Goal: Task Accomplishment & Management: Manage account settings

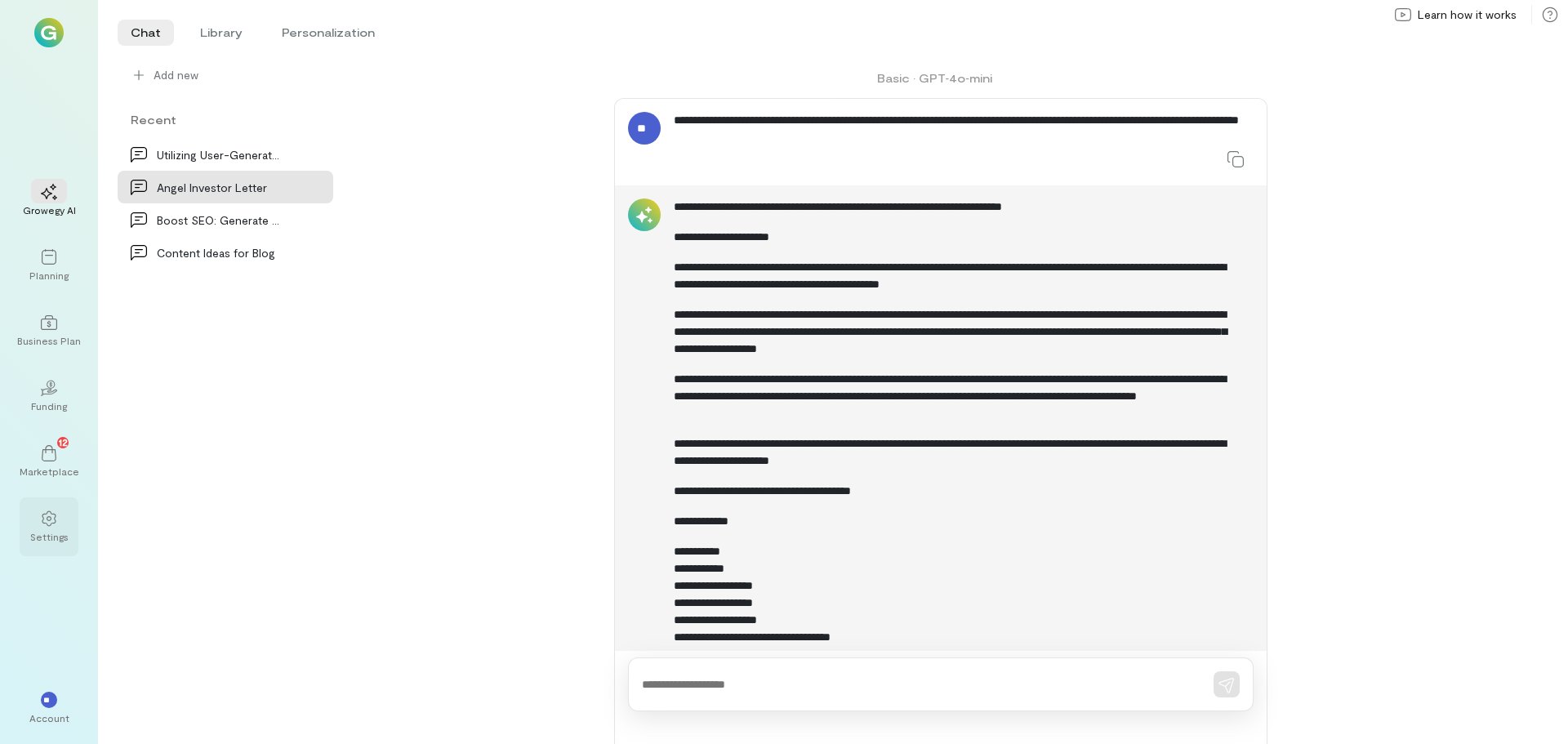
click at [49, 518] on icon at bounding box center [49, 519] width 16 height 16
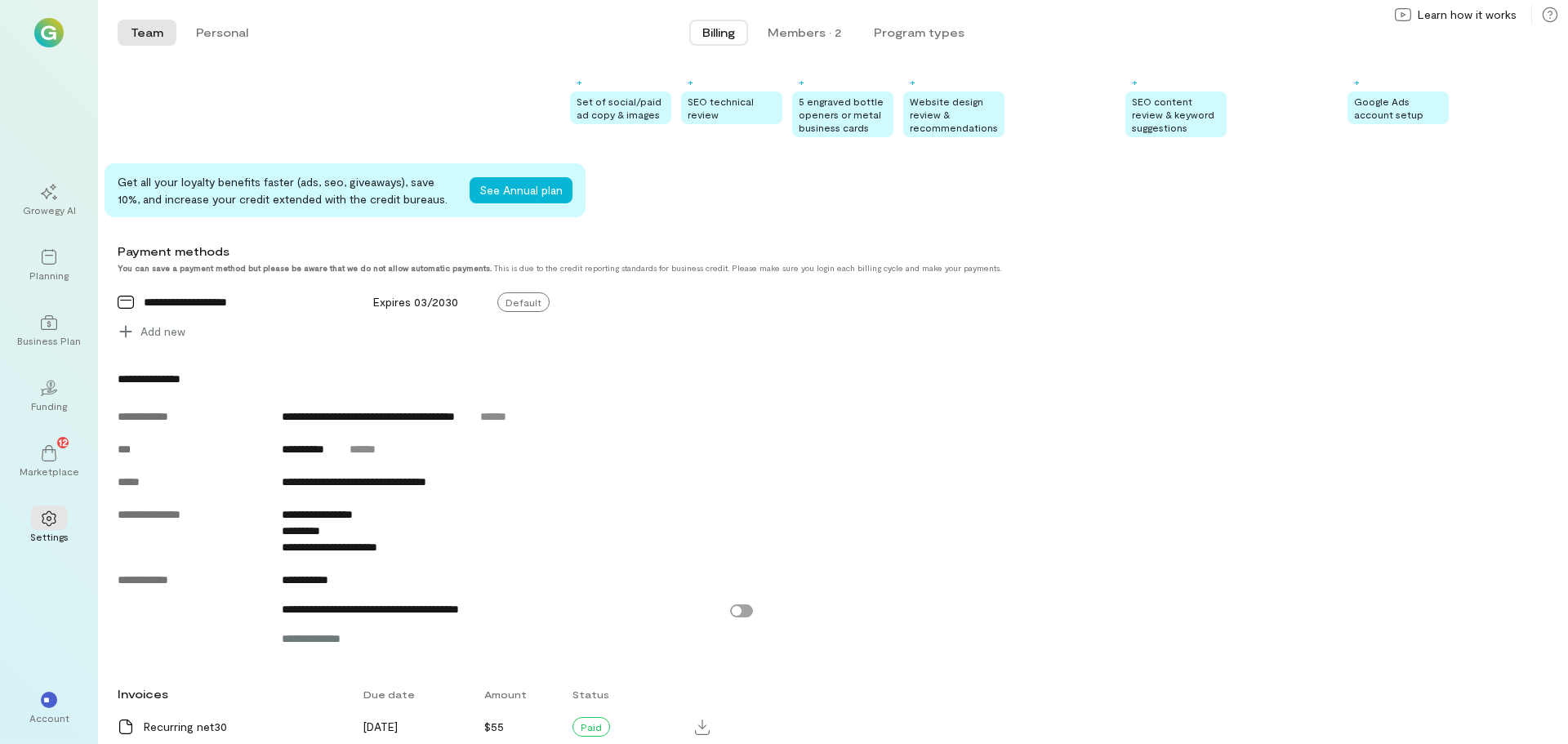
scroll to position [466, 0]
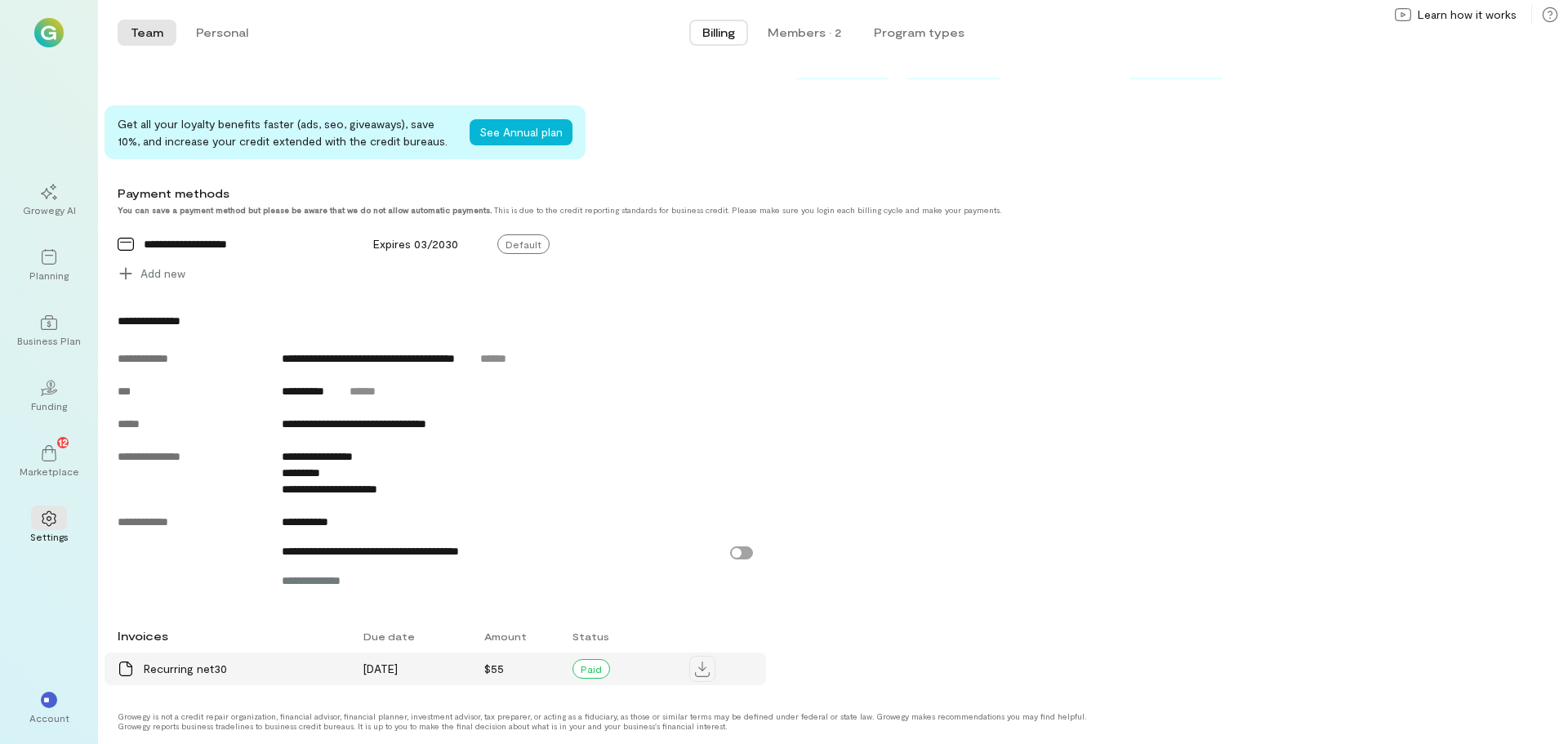
click at [702, 668] on icon at bounding box center [703, 669] width 15 height 16
click at [789, 30] on div "Members · 2" at bounding box center [804, 33] width 73 height 16
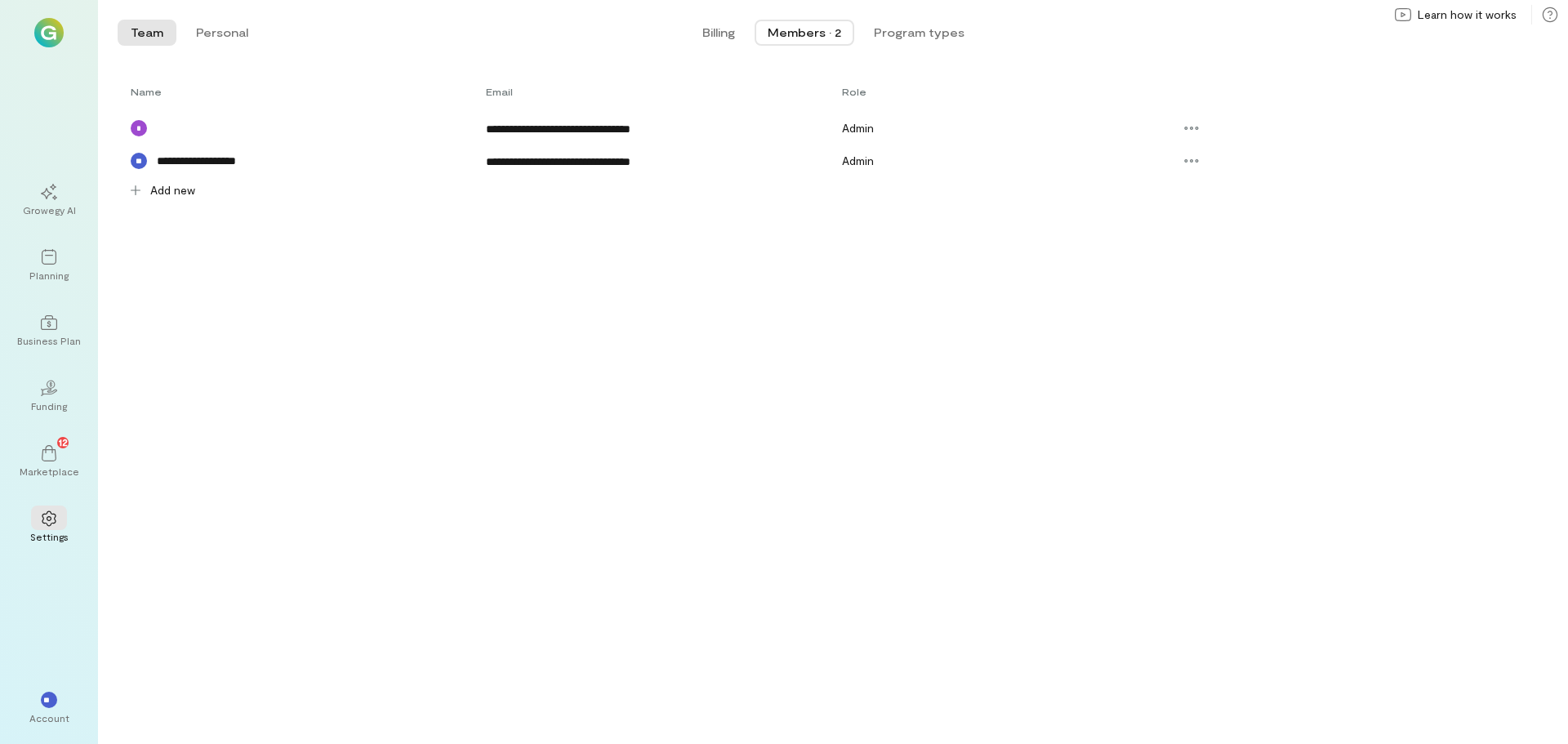
scroll to position [0, 0]
click at [915, 28] on button "Program types" at bounding box center [920, 33] width 117 height 26
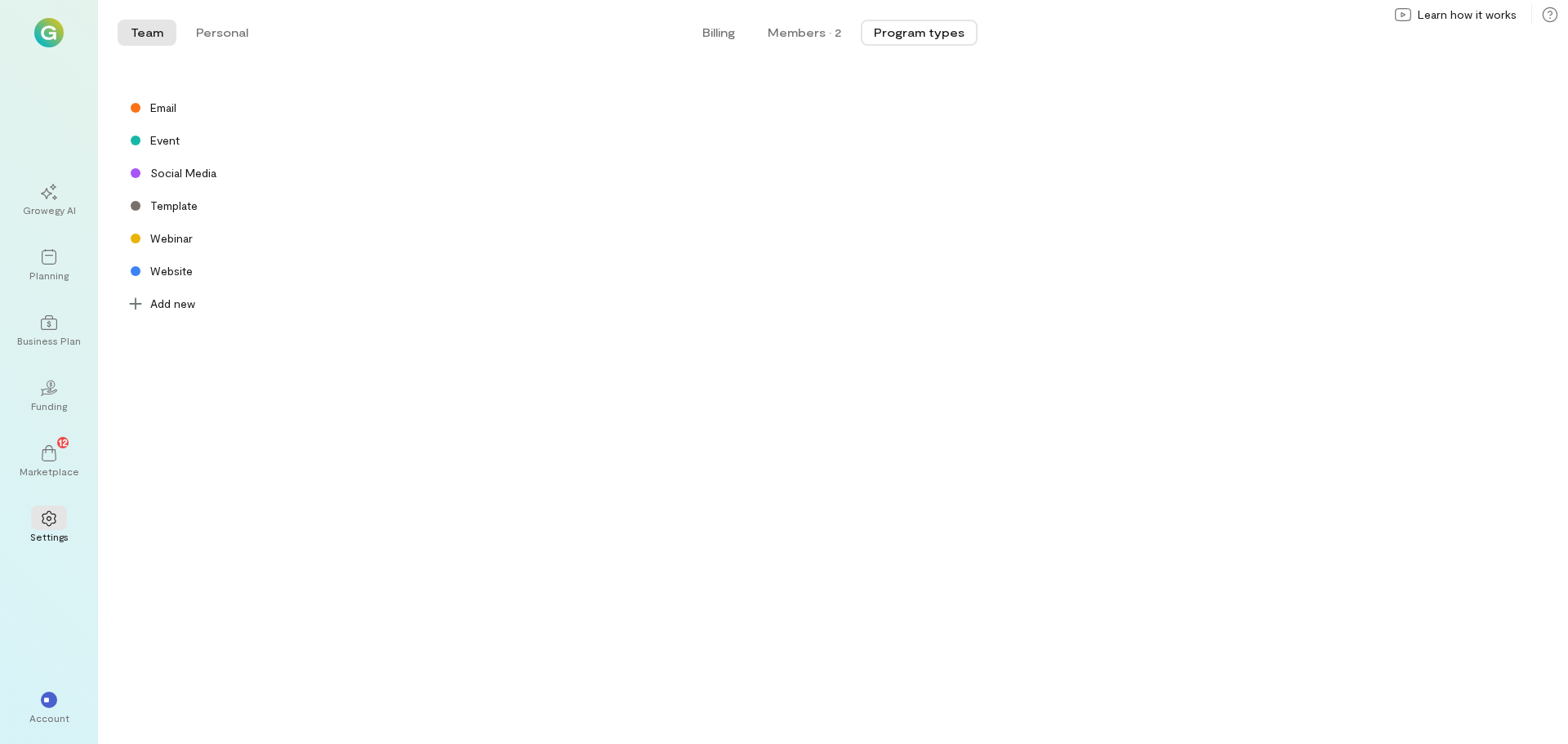
click at [553, 191] on div "Email Event Social Media Template Webinar Website" at bounding box center [823, 190] width 1411 height 196
click at [717, 26] on span "Billing" at bounding box center [719, 33] width 33 height 16
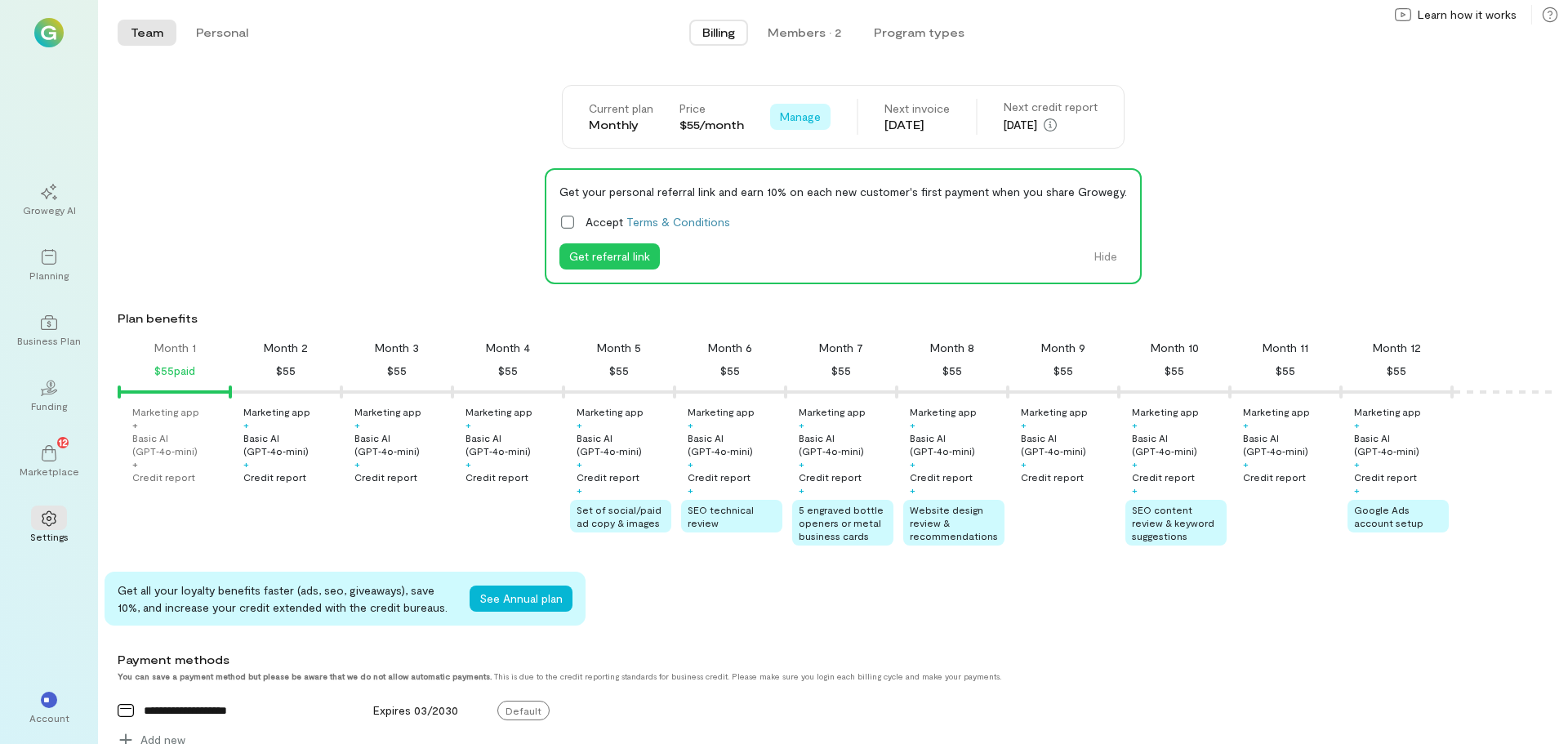
click at [789, 115] on span "Manage" at bounding box center [801, 117] width 41 height 16
click at [1304, 131] on div "Current plan Monthly Price $55/month Manage See Annual Plan Cancel plan Next in…" at bounding box center [843, 116] width 1451 height 63
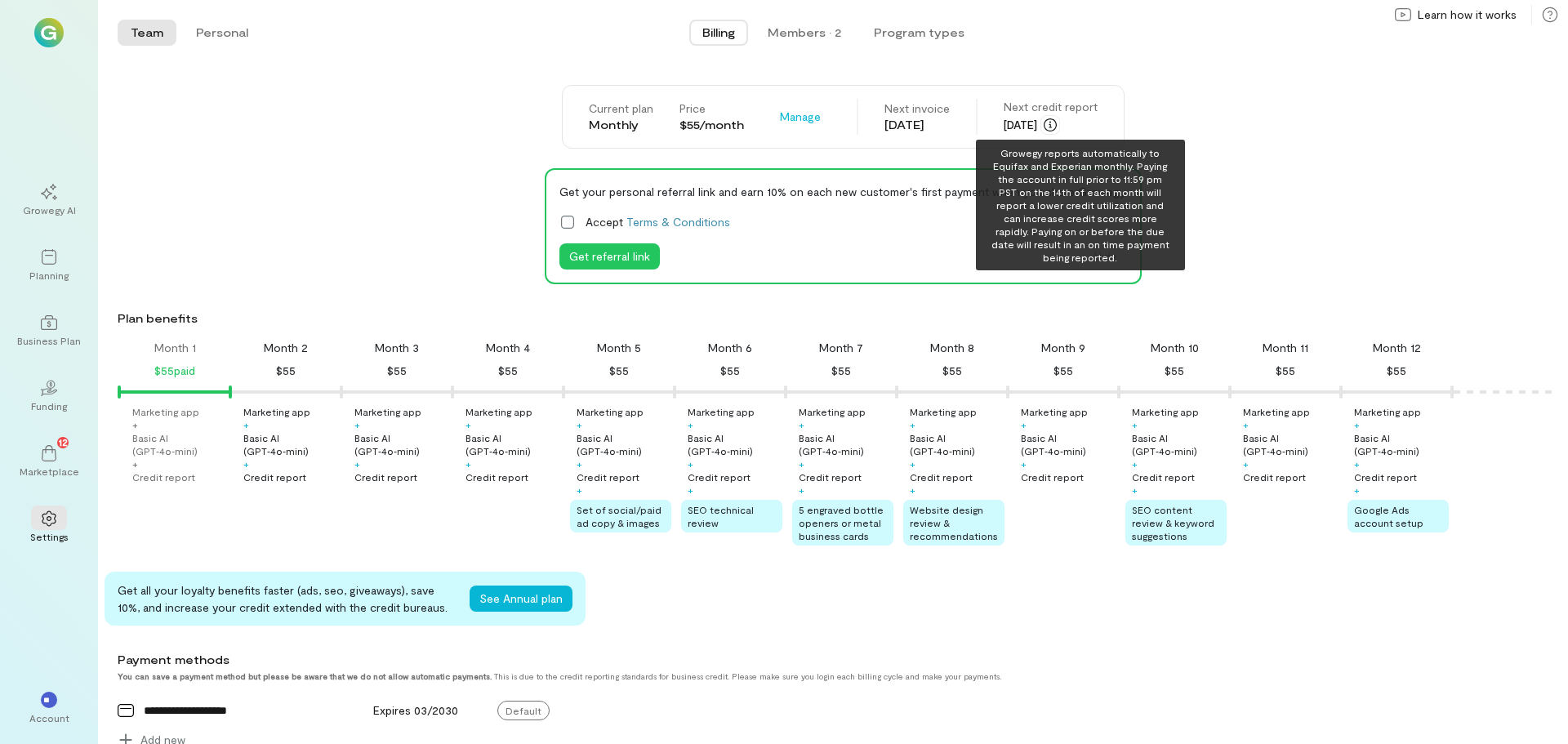
click at [1057, 124] on icon "button" at bounding box center [1051, 125] width 13 height 13
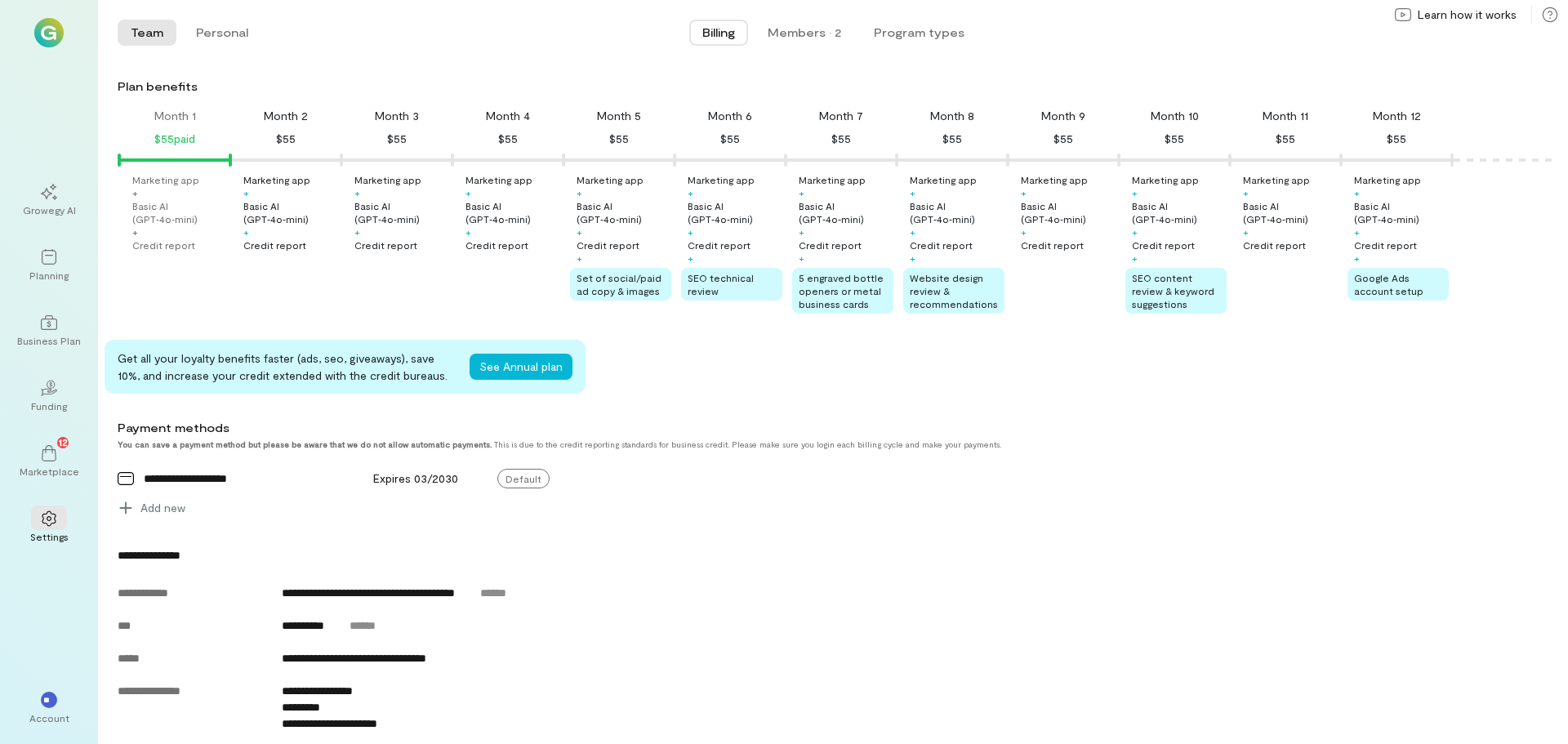
scroll to position [222, 0]
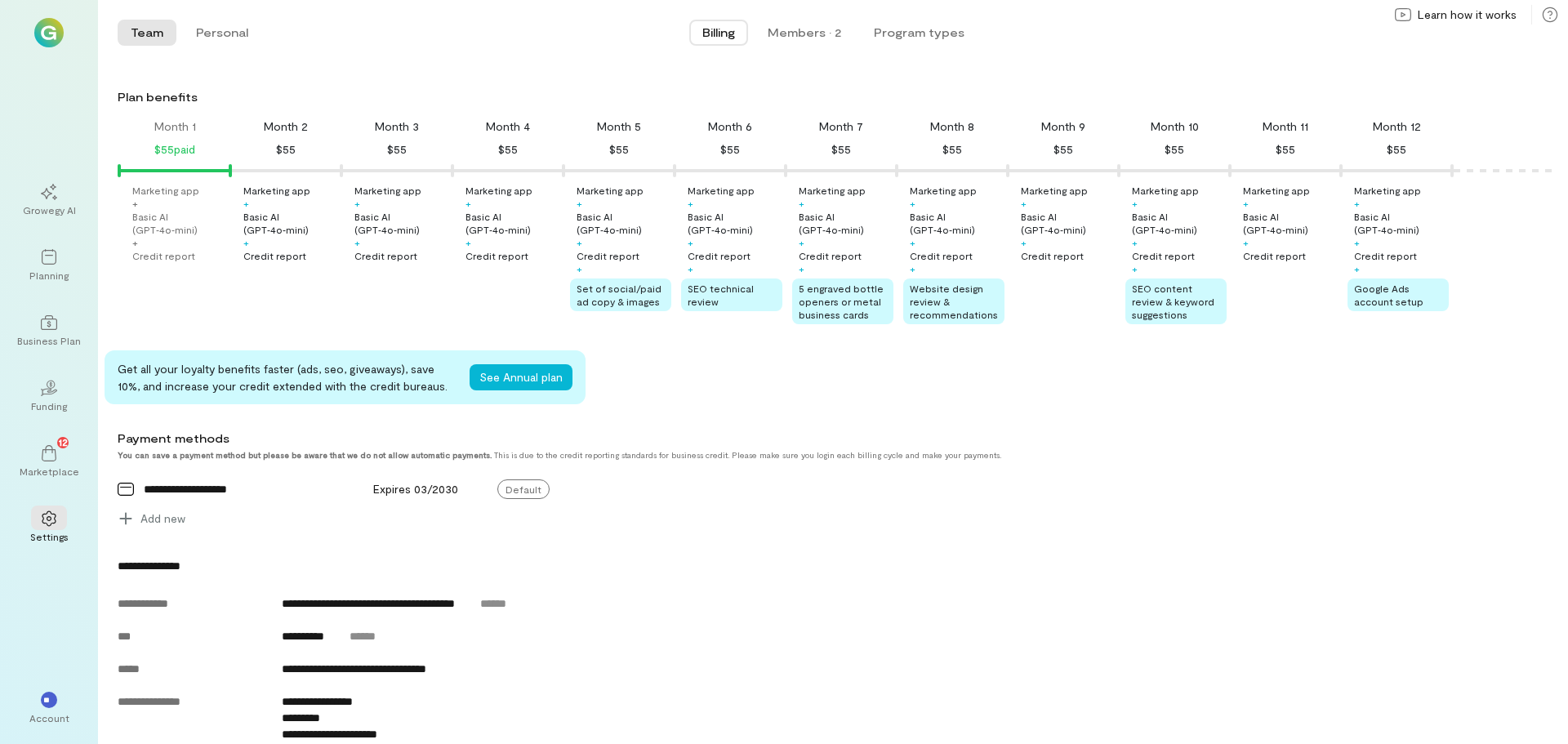
click at [279, 200] on div "Marketing app + Basic AI (GPT‑4o‑mini) + Credit report" at bounding box center [290, 222] width 95 height 78
click at [302, 123] on div "Month 2" at bounding box center [286, 127] width 44 height 16
click at [536, 376] on button "See Annual plan" at bounding box center [521, 377] width 103 height 26
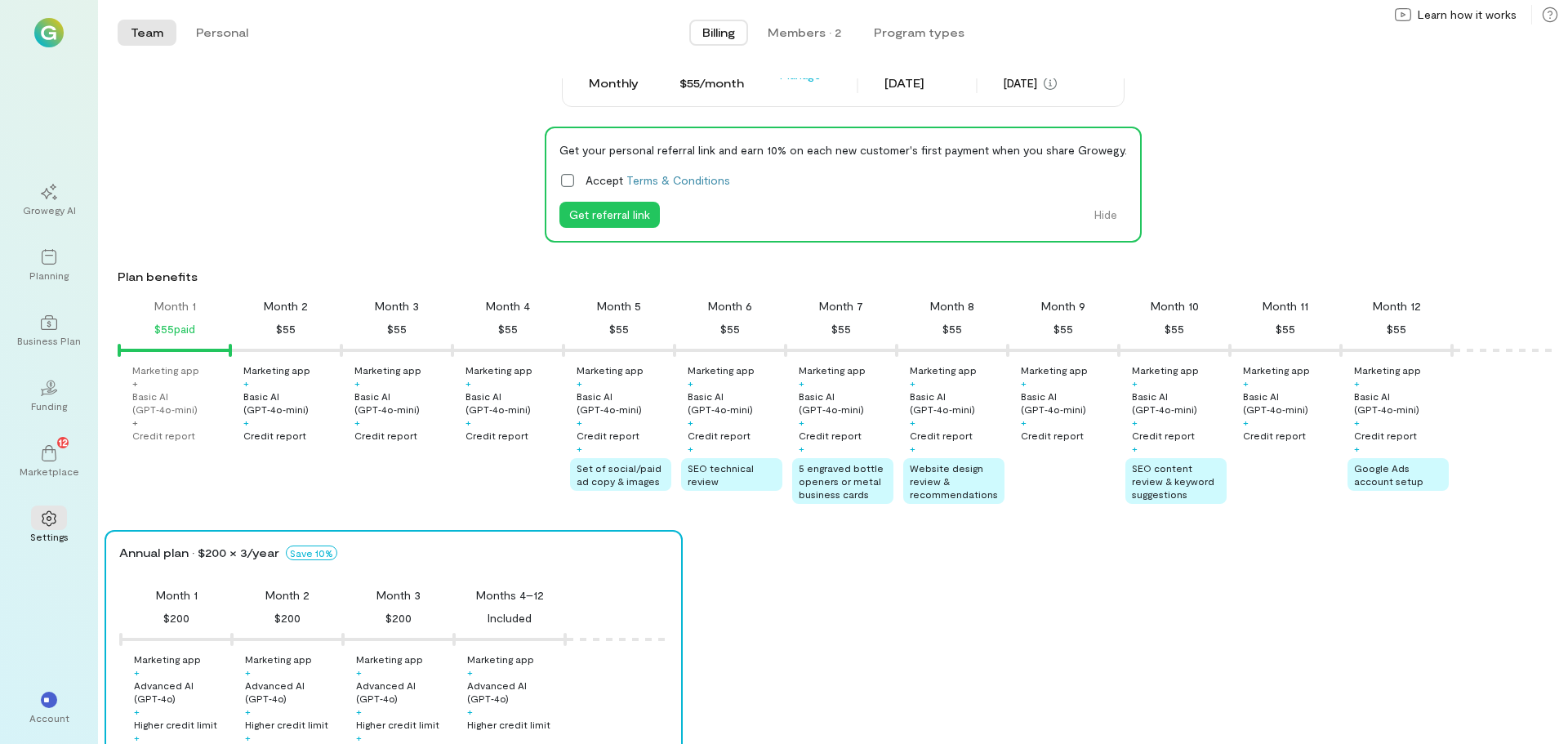
scroll to position [0, 0]
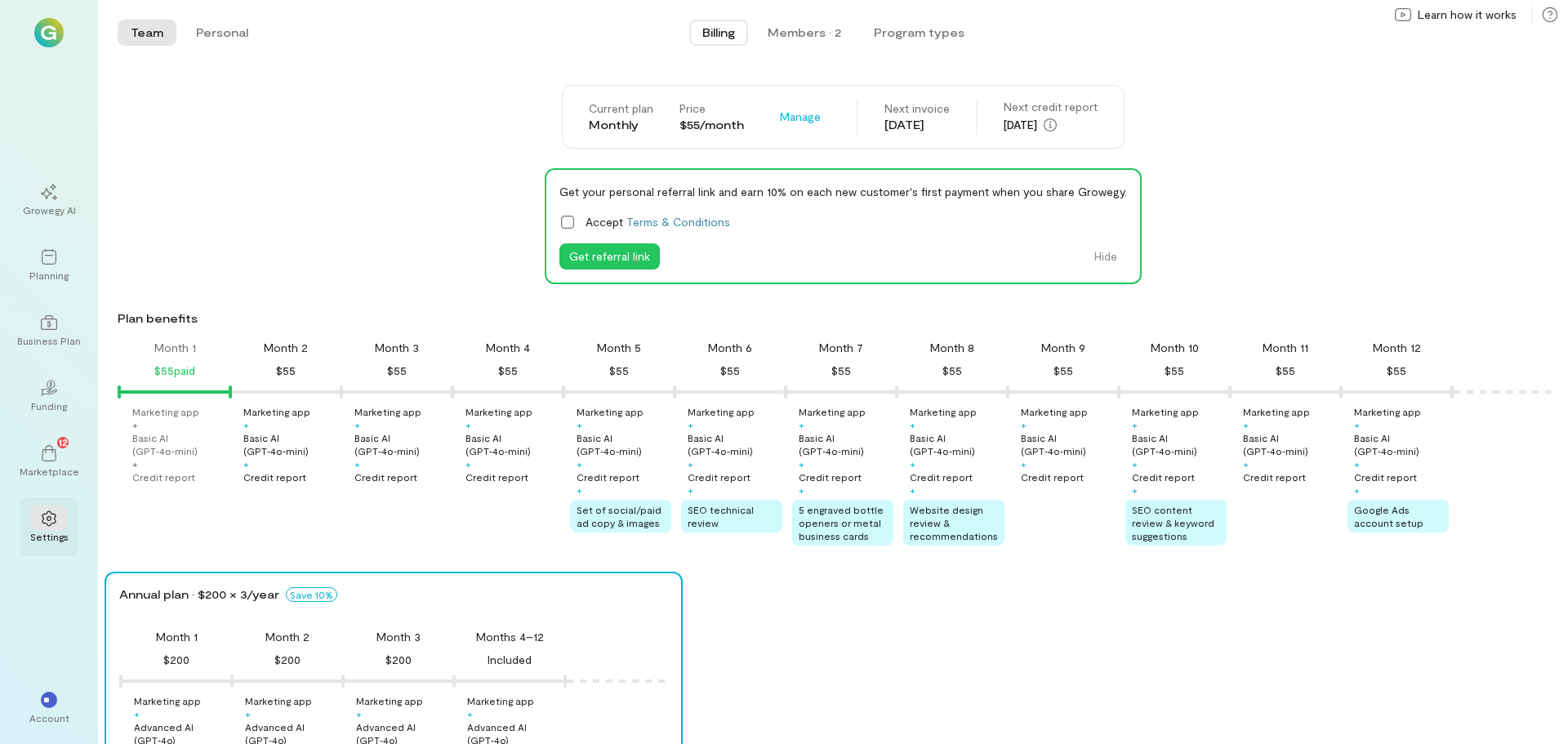
click at [49, 512] on icon at bounding box center [49, 518] width 14 height 16
click at [47, 526] on div at bounding box center [49, 518] width 36 height 25
click at [39, 515] on div at bounding box center [49, 518] width 36 height 25
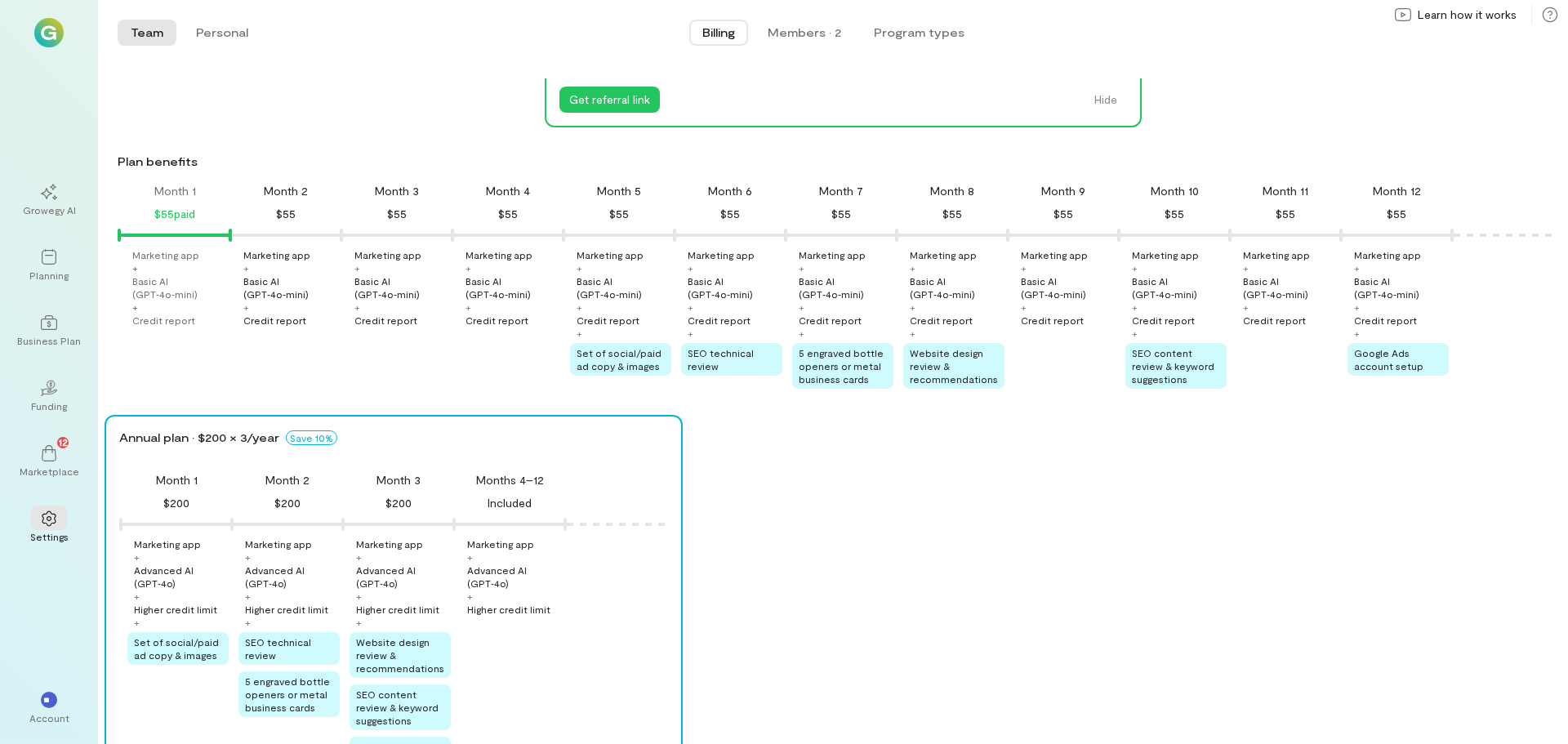
scroll to position [163, 0]
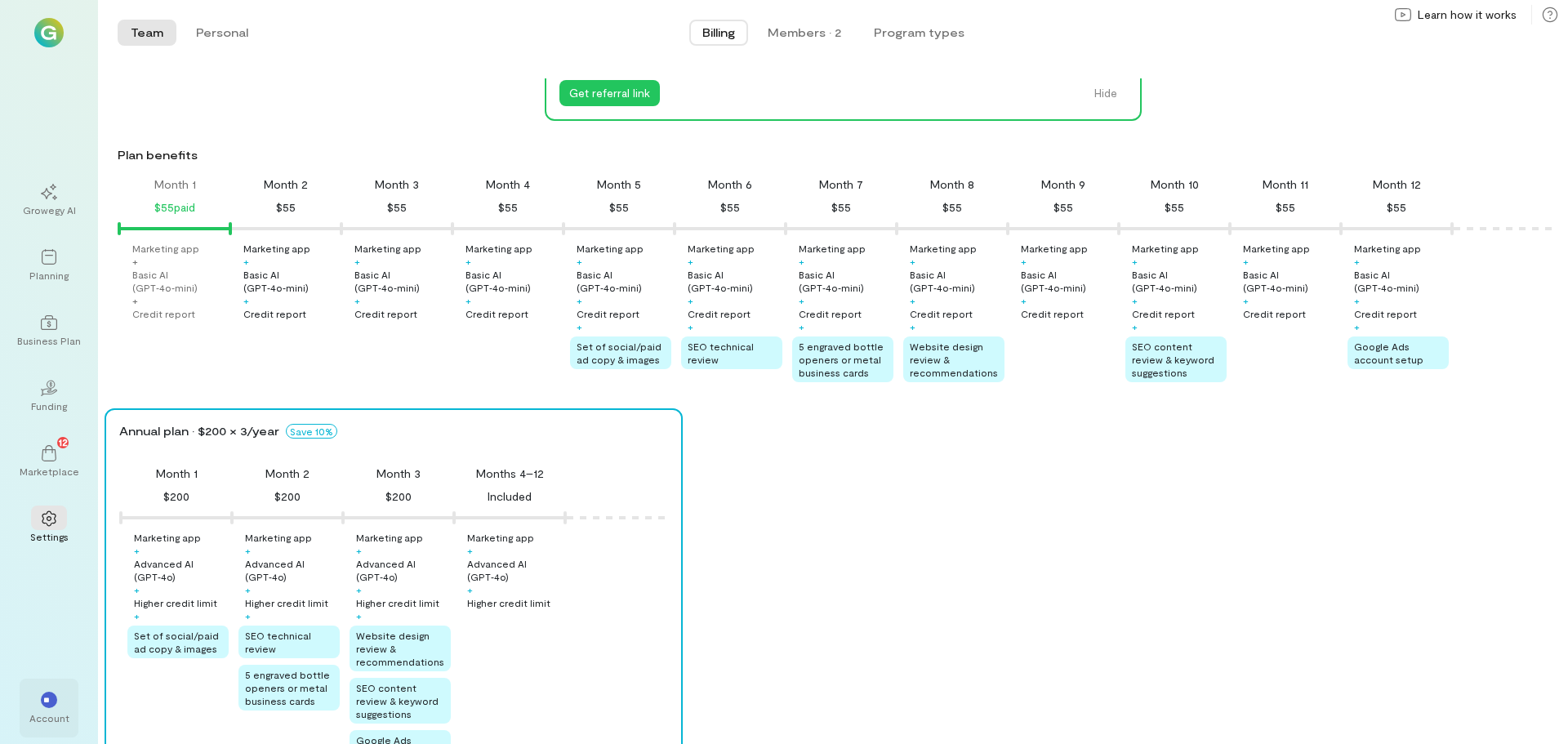
click at [52, 709] on div "**" at bounding box center [49, 700] width 36 height 25
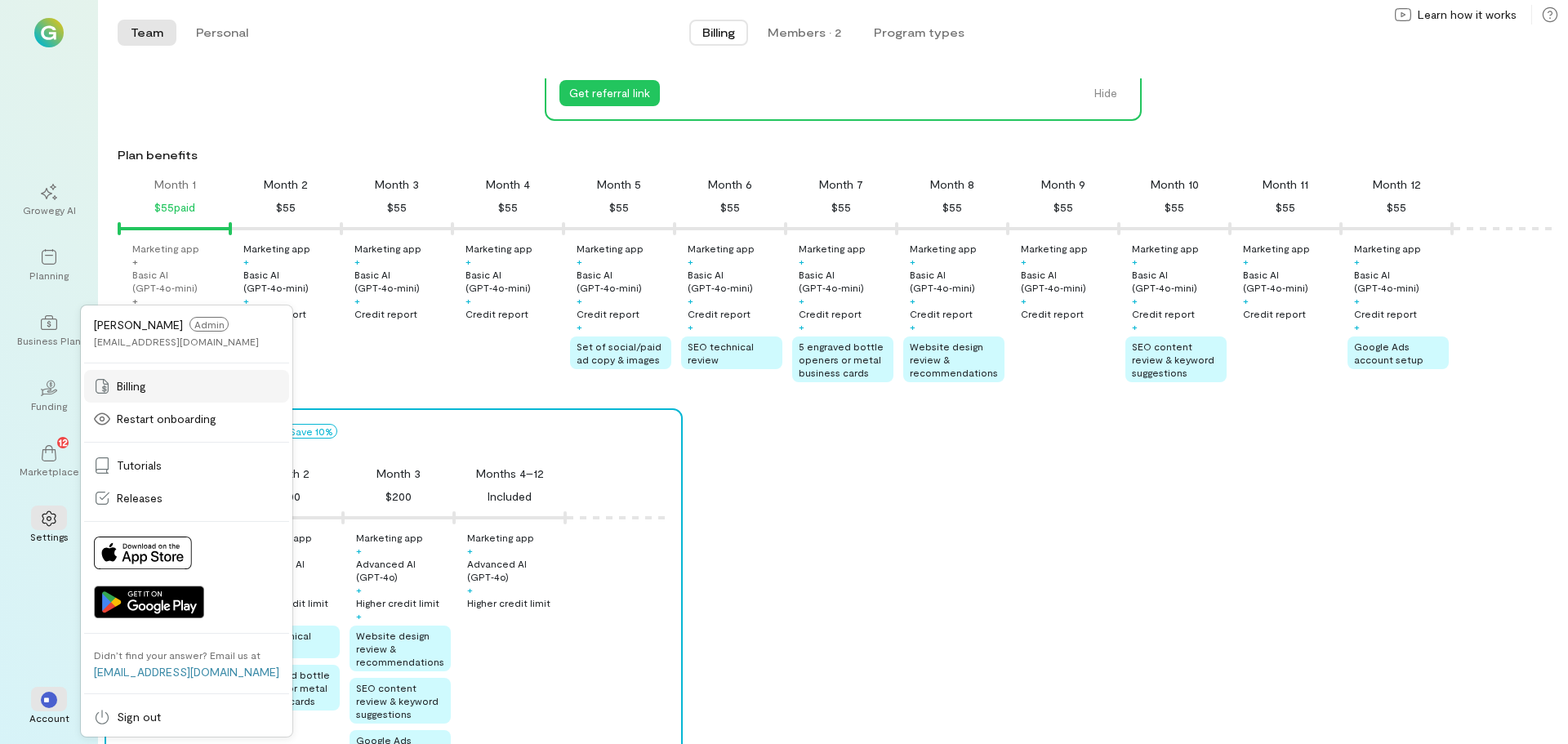
click at [129, 382] on span "Billing" at bounding box center [132, 386] width 30 height 16
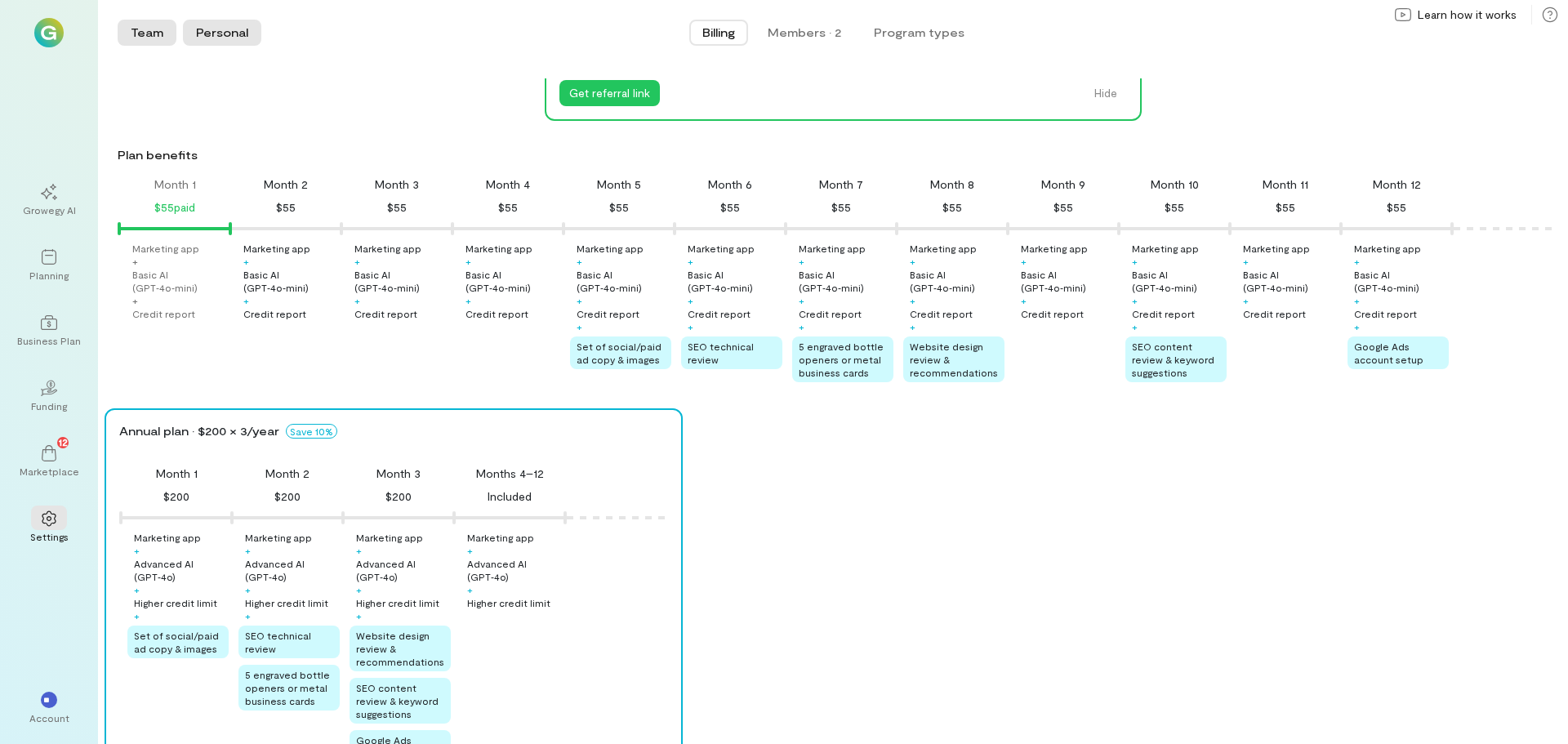
click at [213, 36] on button "Personal" at bounding box center [222, 33] width 78 height 26
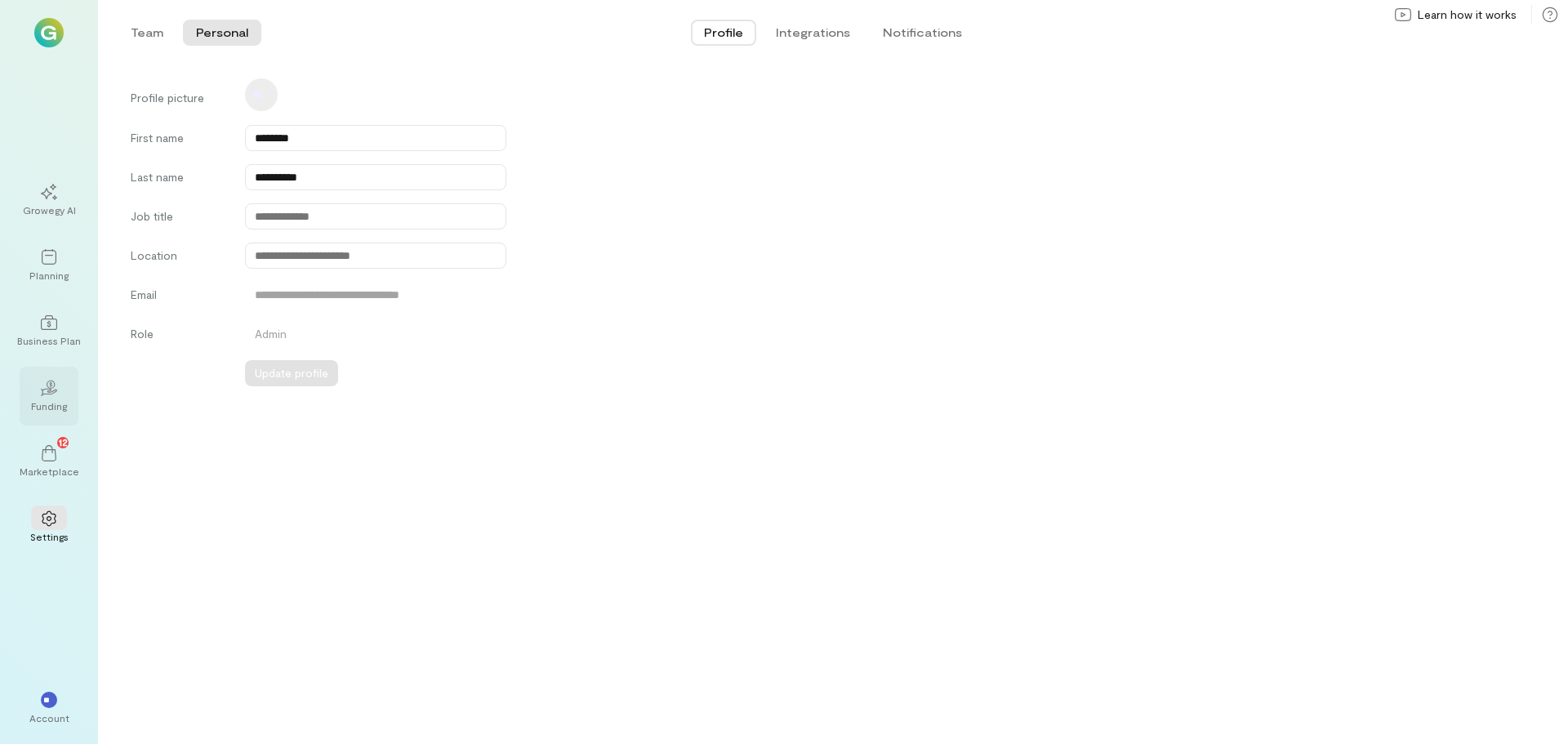
click at [47, 395] on icon "02" at bounding box center [49, 388] width 16 height 16
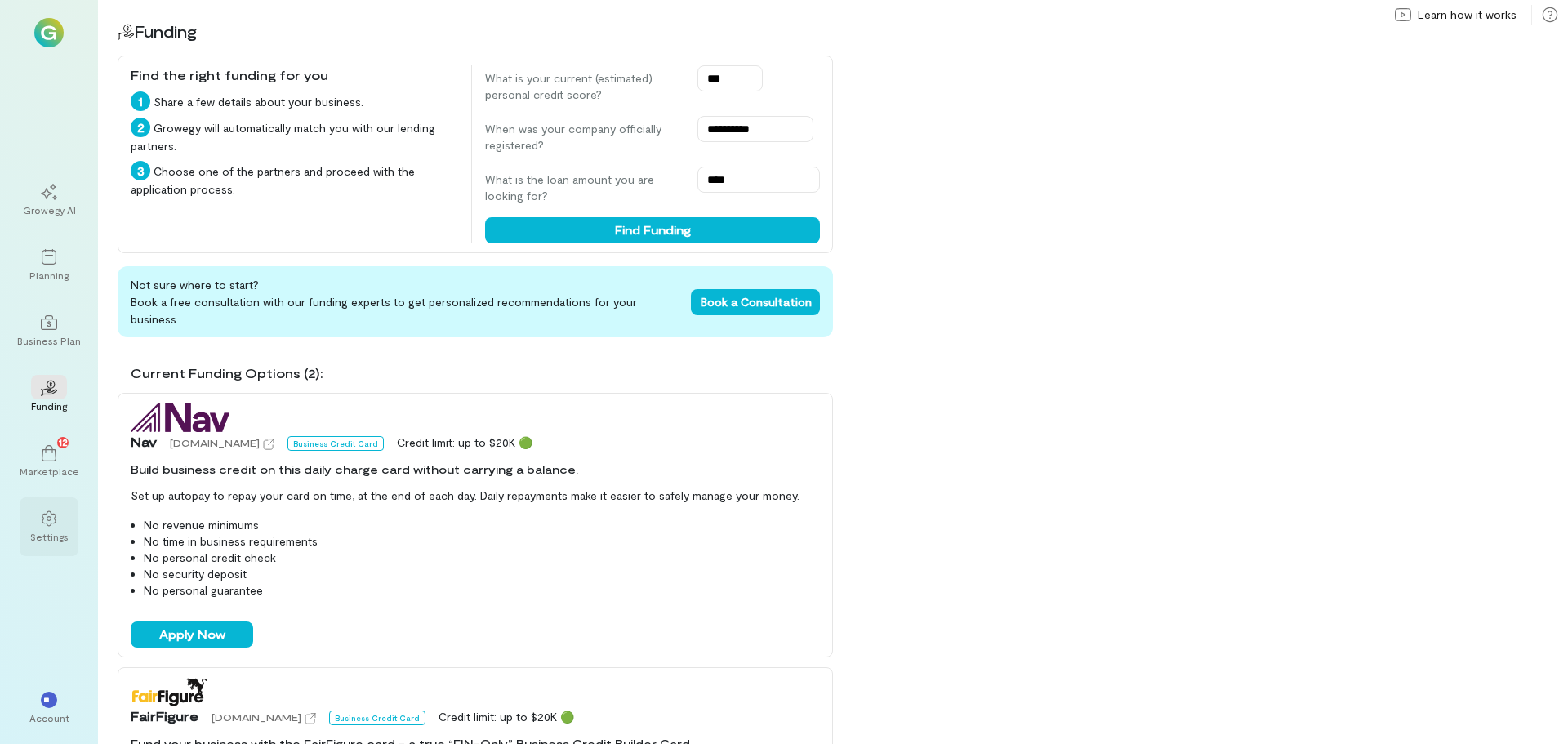
click at [49, 522] on icon at bounding box center [49, 519] width 16 height 16
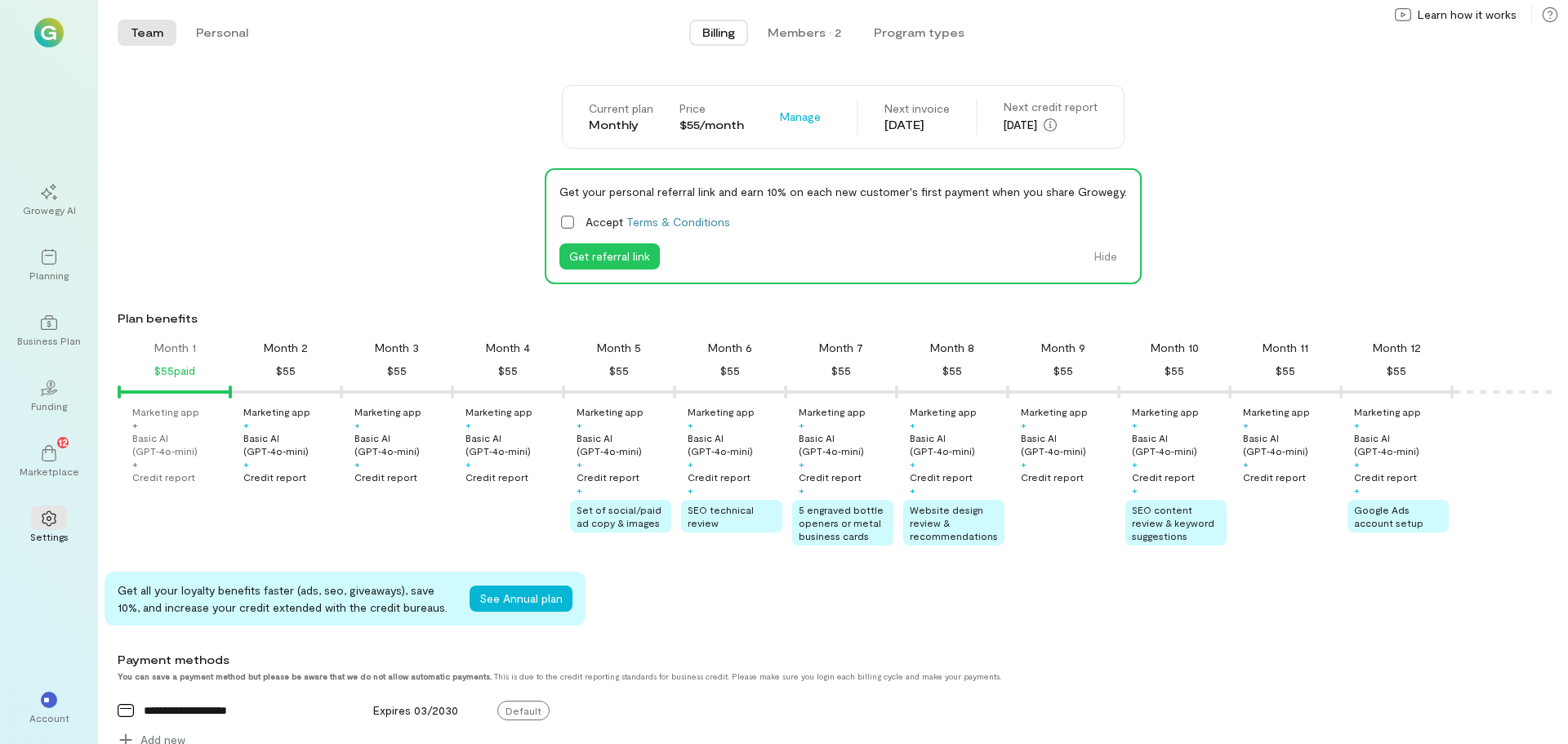
click at [1061, 128] on div "[DATE]" at bounding box center [1051, 125] width 94 height 20
click at [725, 29] on span "Billing" at bounding box center [719, 33] width 33 height 16
click at [286, 369] on div "$55" at bounding box center [286, 371] width 20 height 20
click at [298, 343] on div "Month 2" at bounding box center [286, 348] width 44 height 16
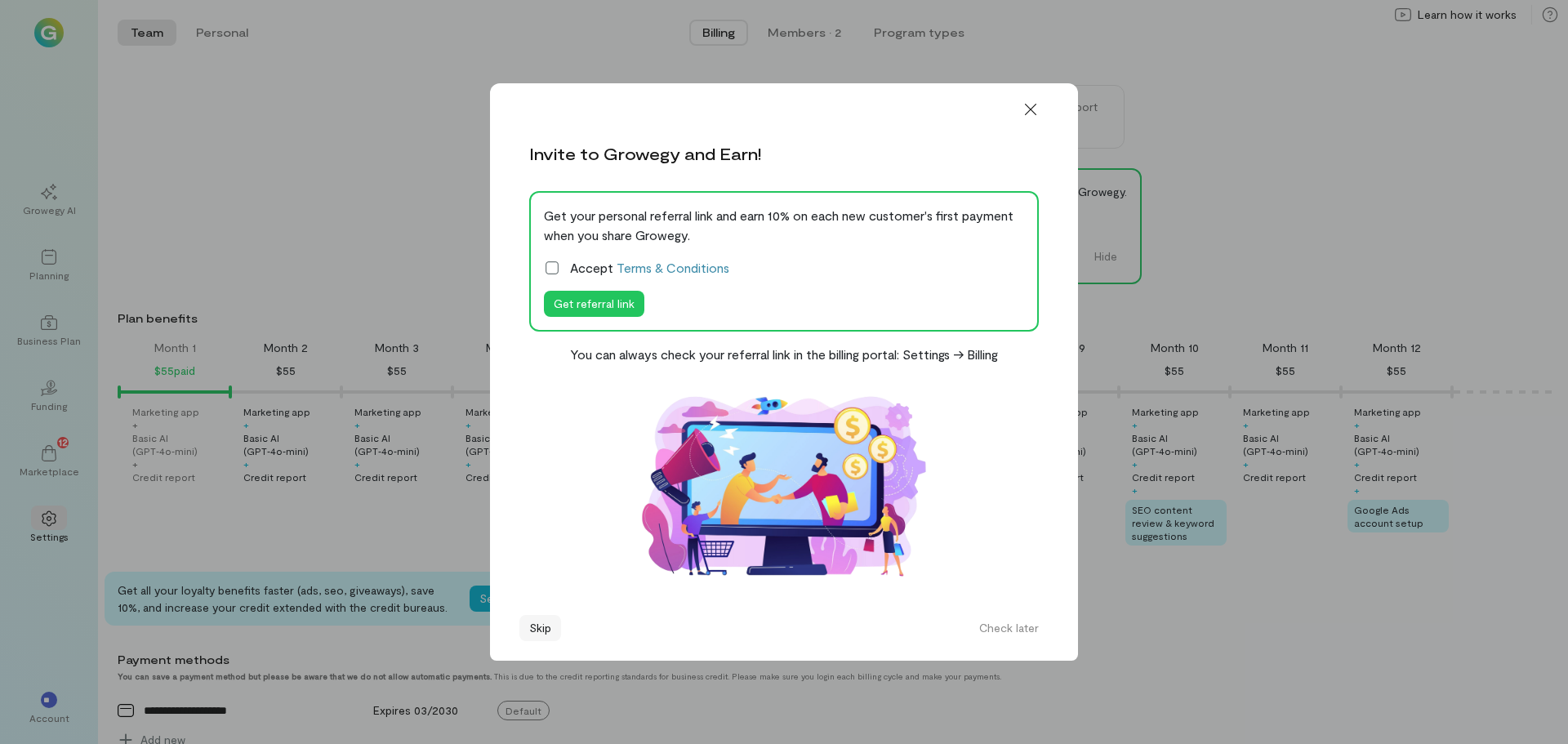
click at [541, 629] on button "Skip" at bounding box center [540, 628] width 42 height 26
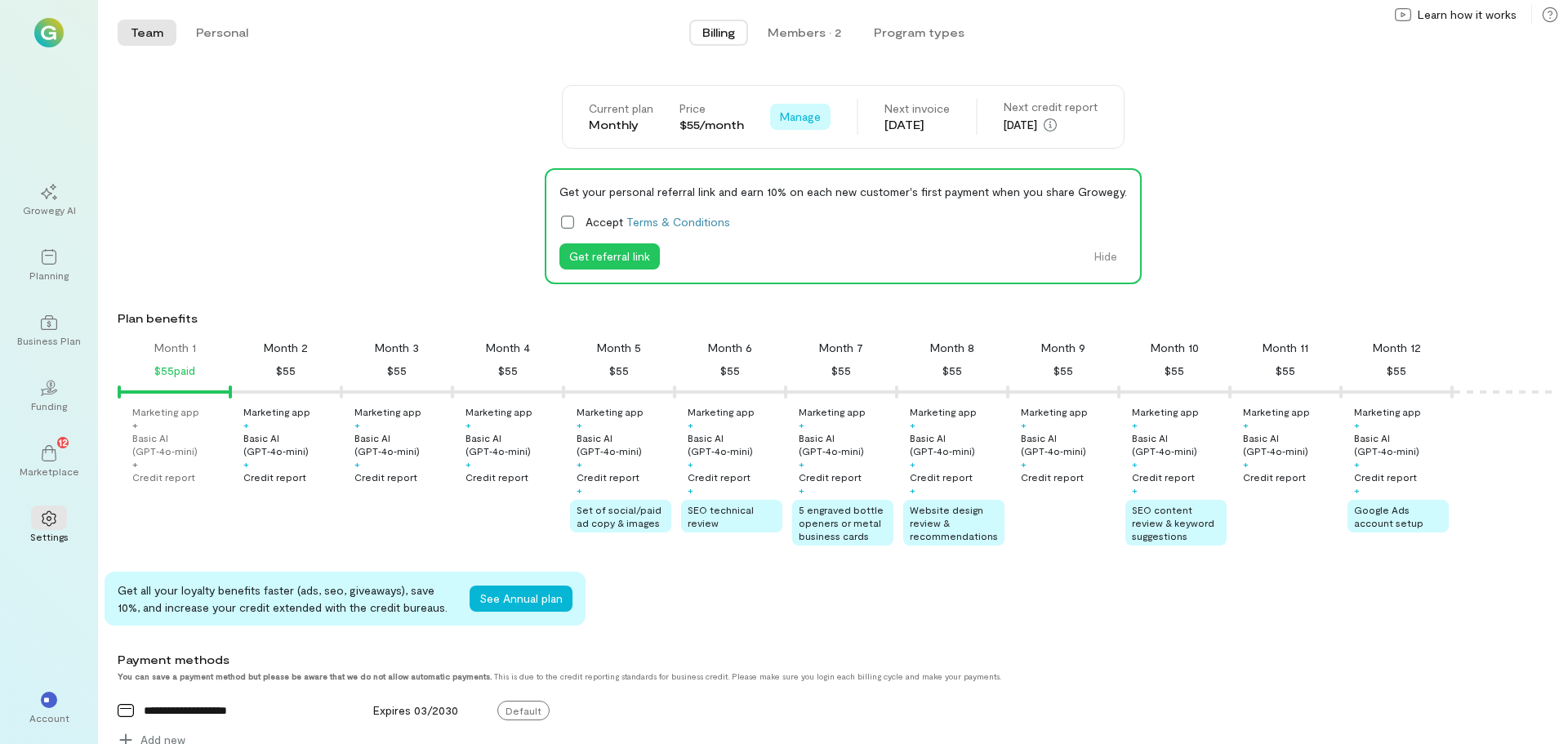
click at [789, 117] on span "Manage" at bounding box center [801, 117] width 41 height 16
click at [826, 149] on span "See Annual Plan" at bounding box center [848, 152] width 83 height 16
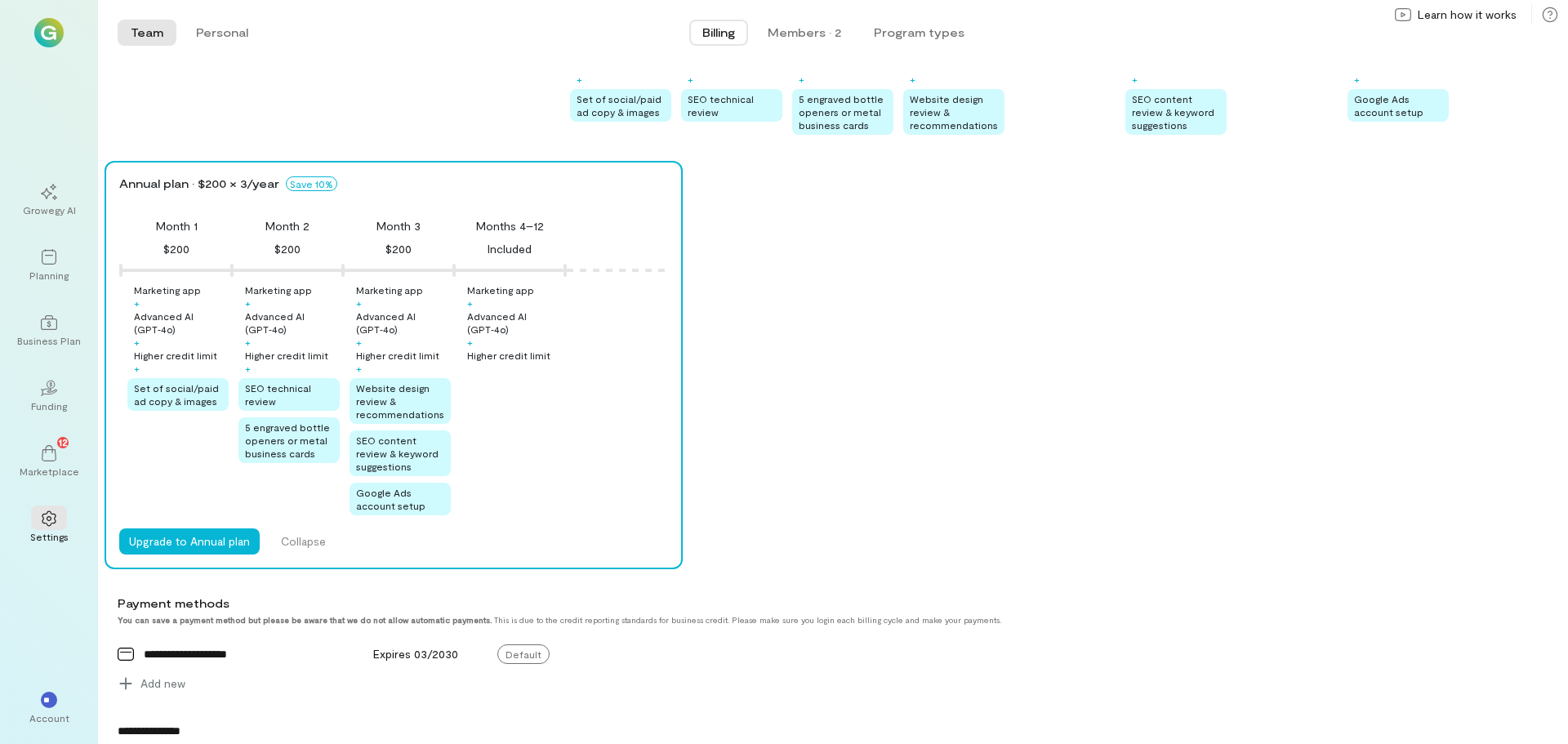
scroll to position [409, 0]
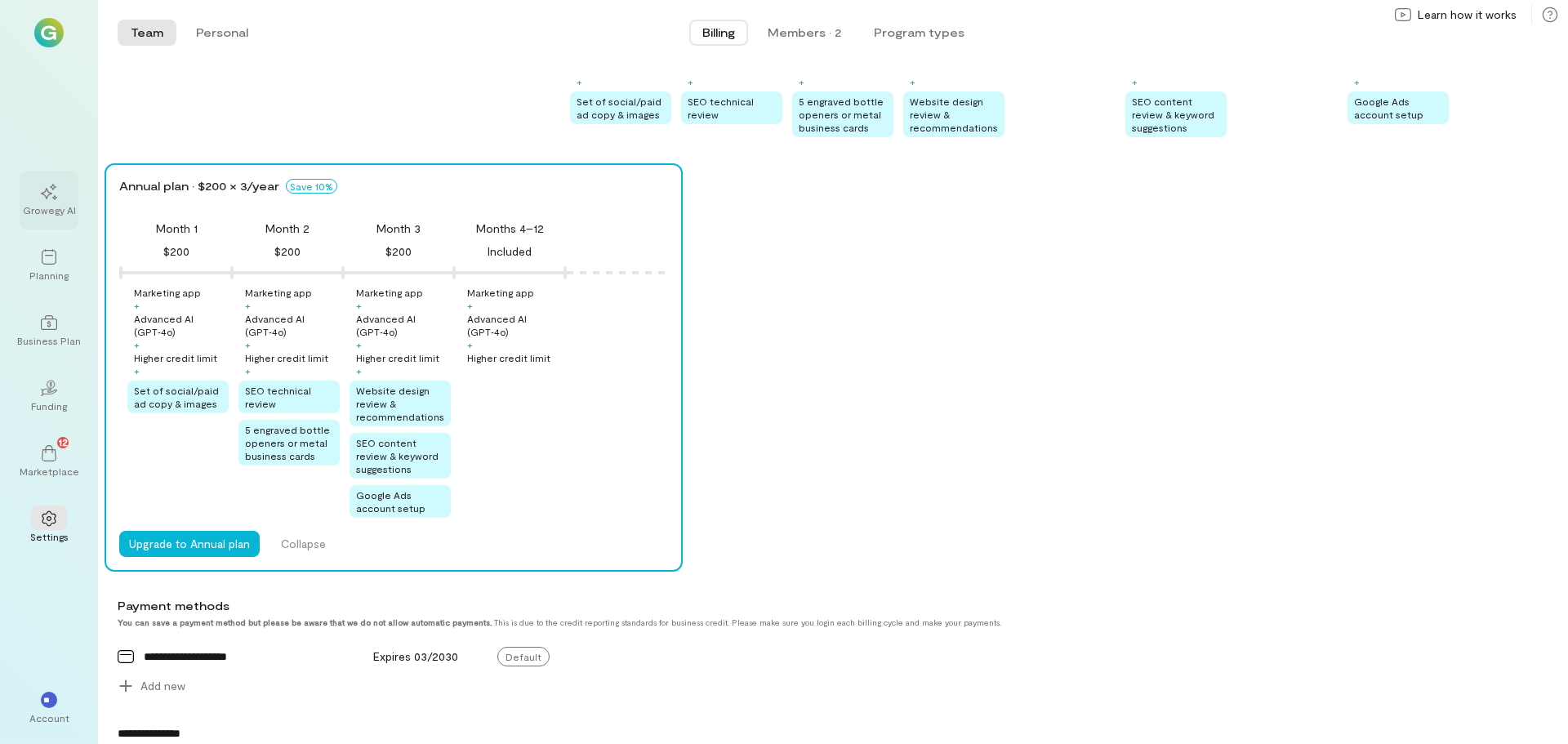
click at [49, 201] on div at bounding box center [49, 191] width 36 height 25
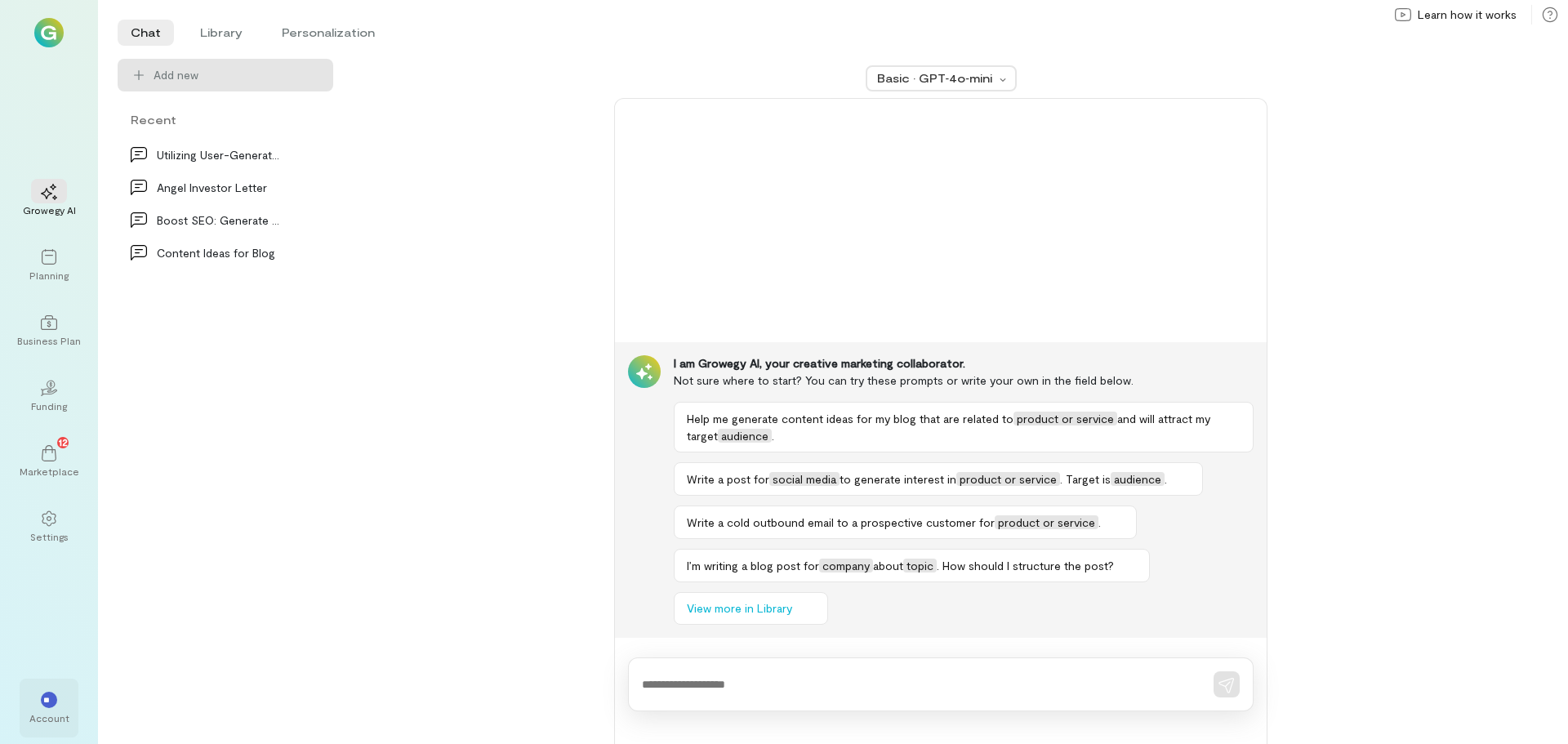
click at [47, 709] on div "**" at bounding box center [49, 700] width 36 height 25
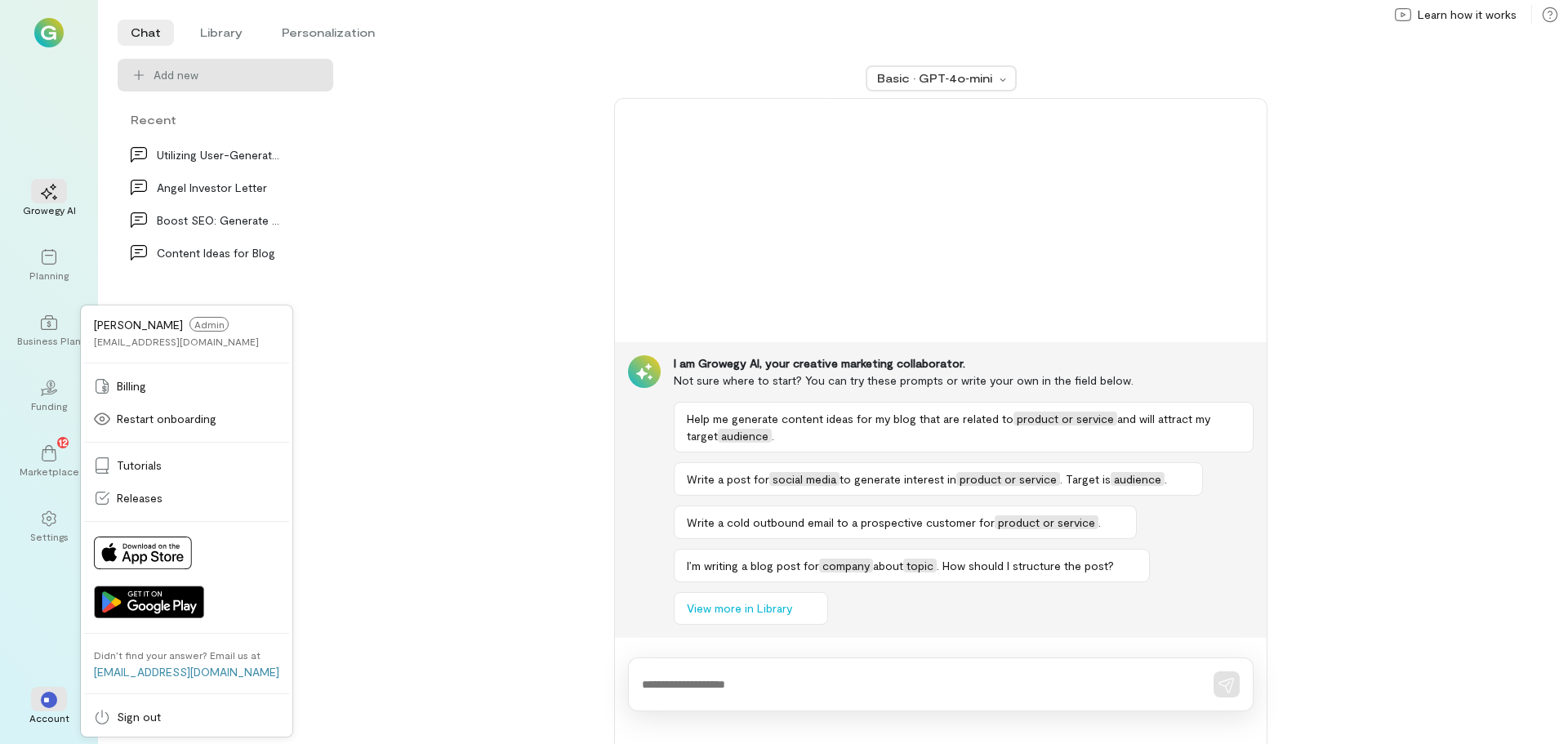
click at [210, 326] on span "Admin" at bounding box center [209, 325] width 40 height 15
click at [133, 387] on span "Billing" at bounding box center [132, 386] width 30 height 16
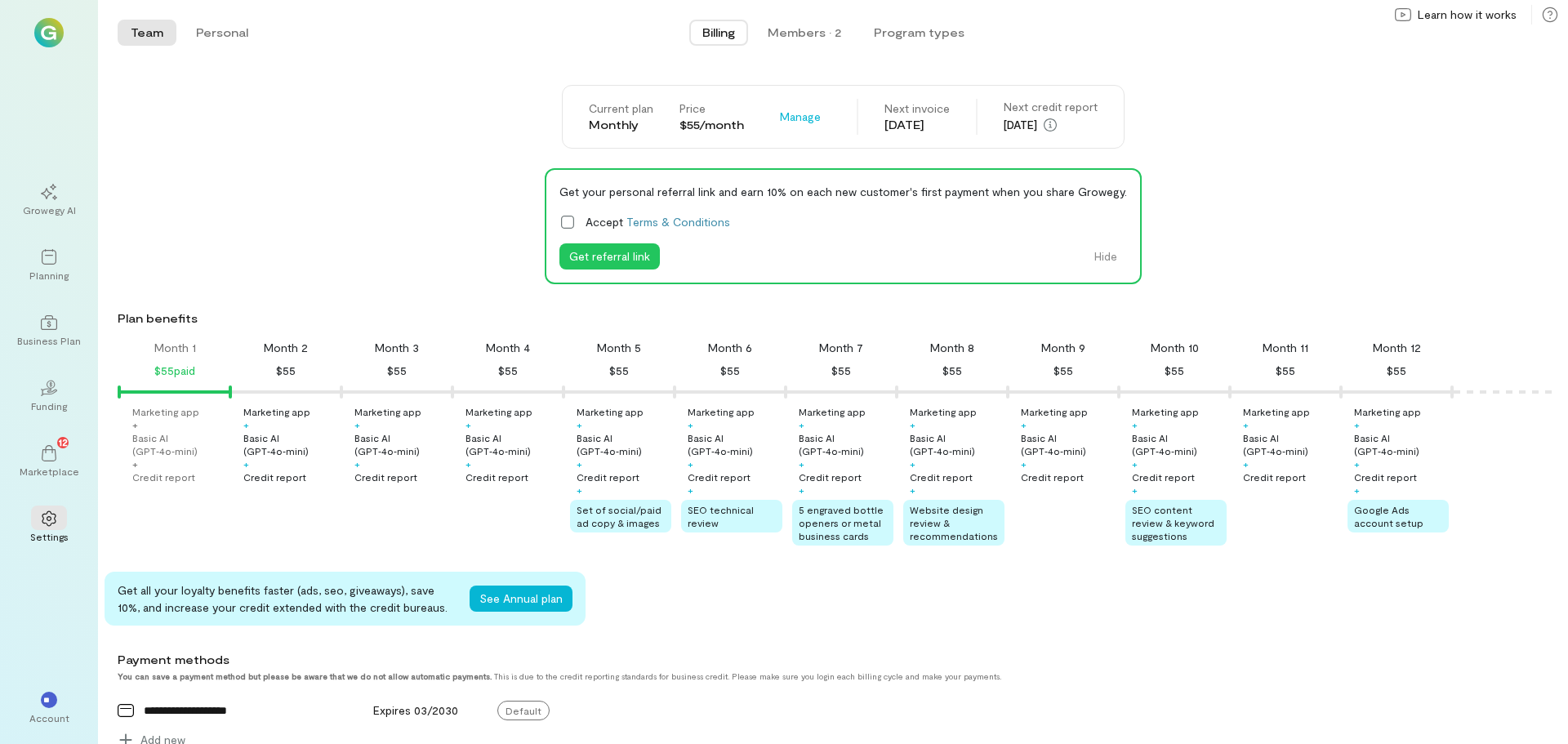
click at [280, 409] on div "Marketing app" at bounding box center [276, 412] width 67 height 13
click at [297, 489] on div "Marketing app + Basic AI (GPT‑4o‑mini) + Credit report Marketing app + Basic AI…" at bounding box center [845, 475] width 1448 height 141
click at [293, 480] on div "Credit report" at bounding box center [274, 477] width 63 height 13
click at [288, 344] on div "Month 2" at bounding box center [286, 348] width 44 height 16
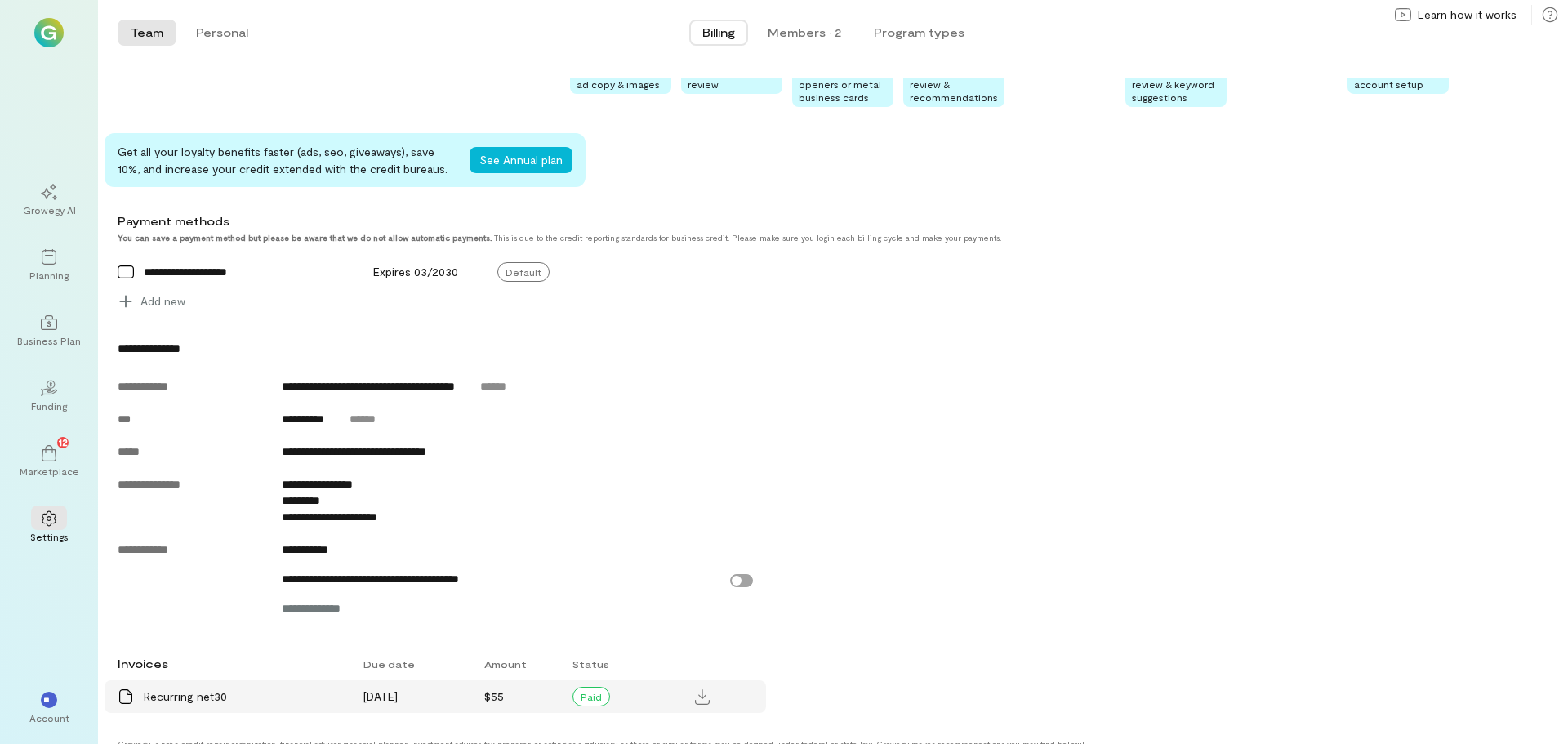
scroll to position [466, 0]
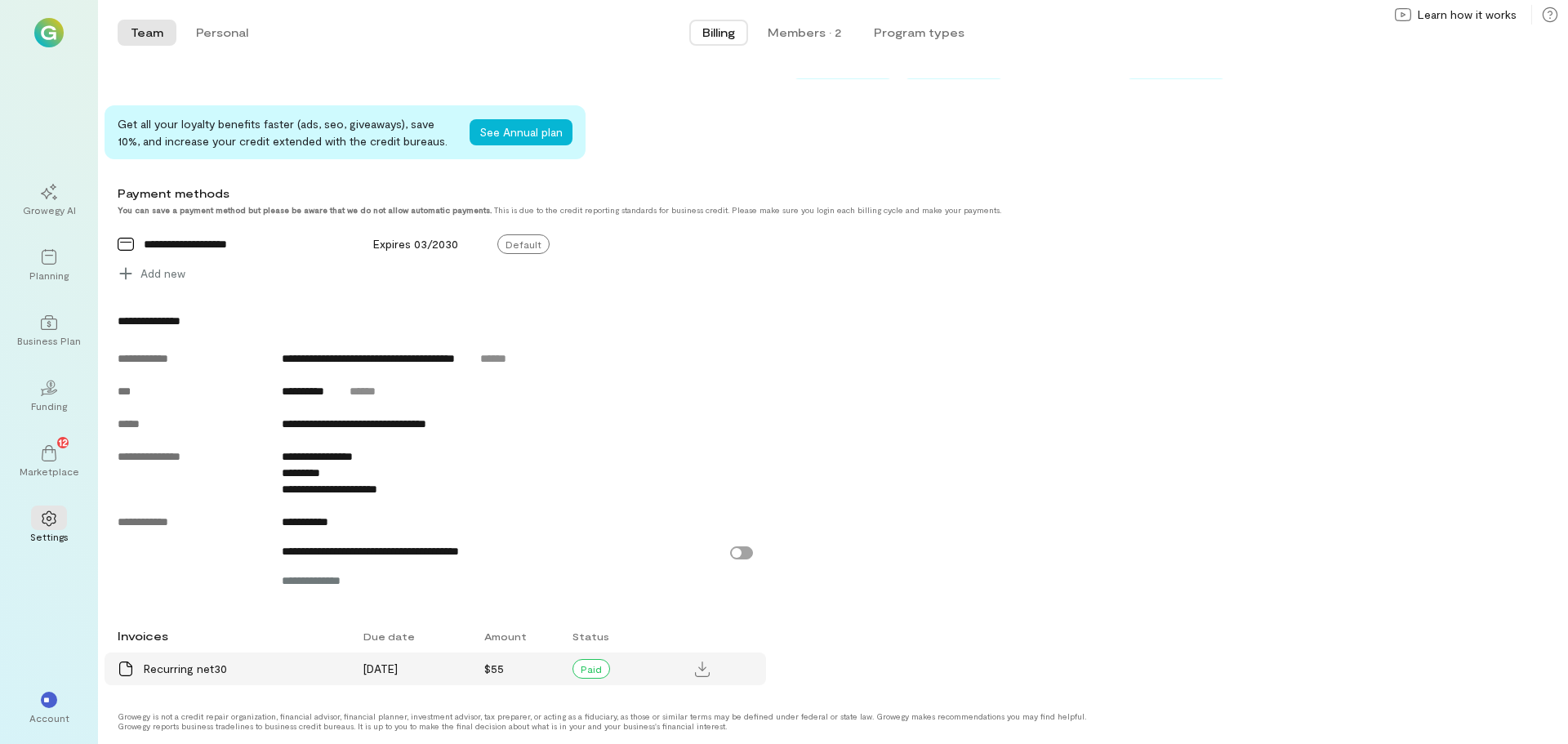
click at [164, 668] on div "Recurring net30" at bounding box center [243, 669] width 200 height 16
click at [598, 247] on icon at bounding box center [597, 244] width 16 height 16
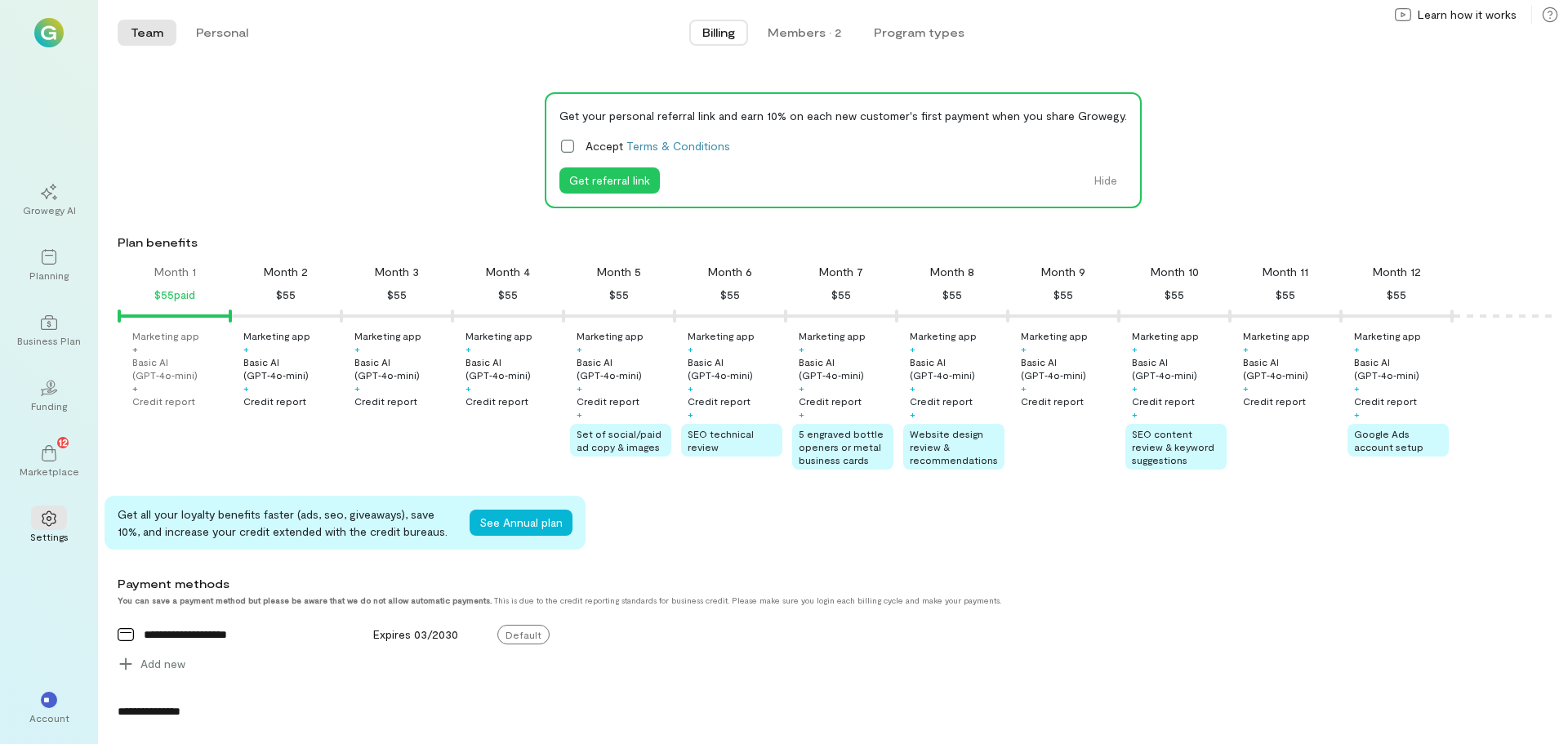
scroll to position [0, 0]
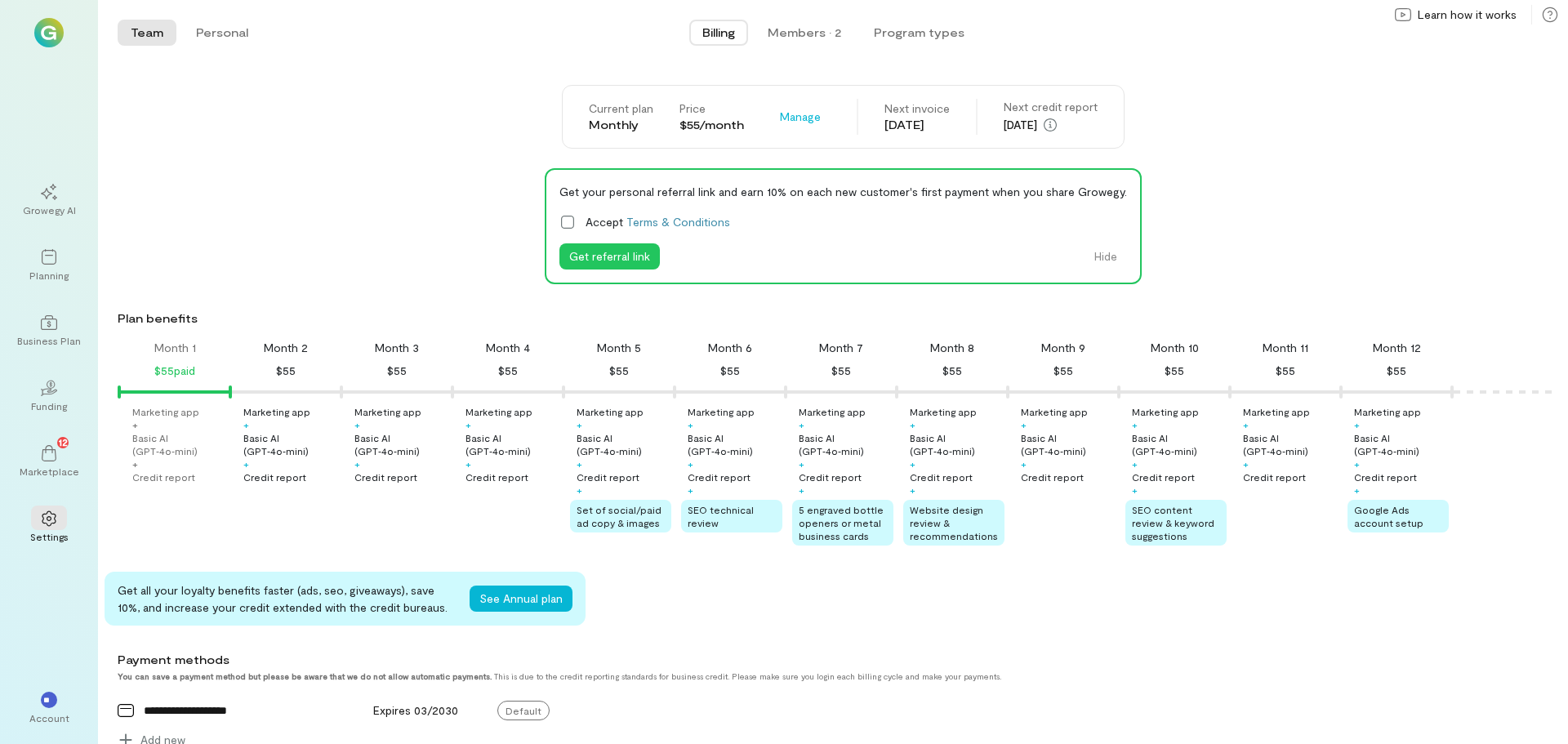
click at [44, 25] on img at bounding box center [49, 33] width 30 height 30
click at [611, 512] on span "Set of social/paid ad copy & images" at bounding box center [619, 517] width 85 height 25
click at [938, 126] on div "[DATE]" at bounding box center [917, 125] width 65 height 16
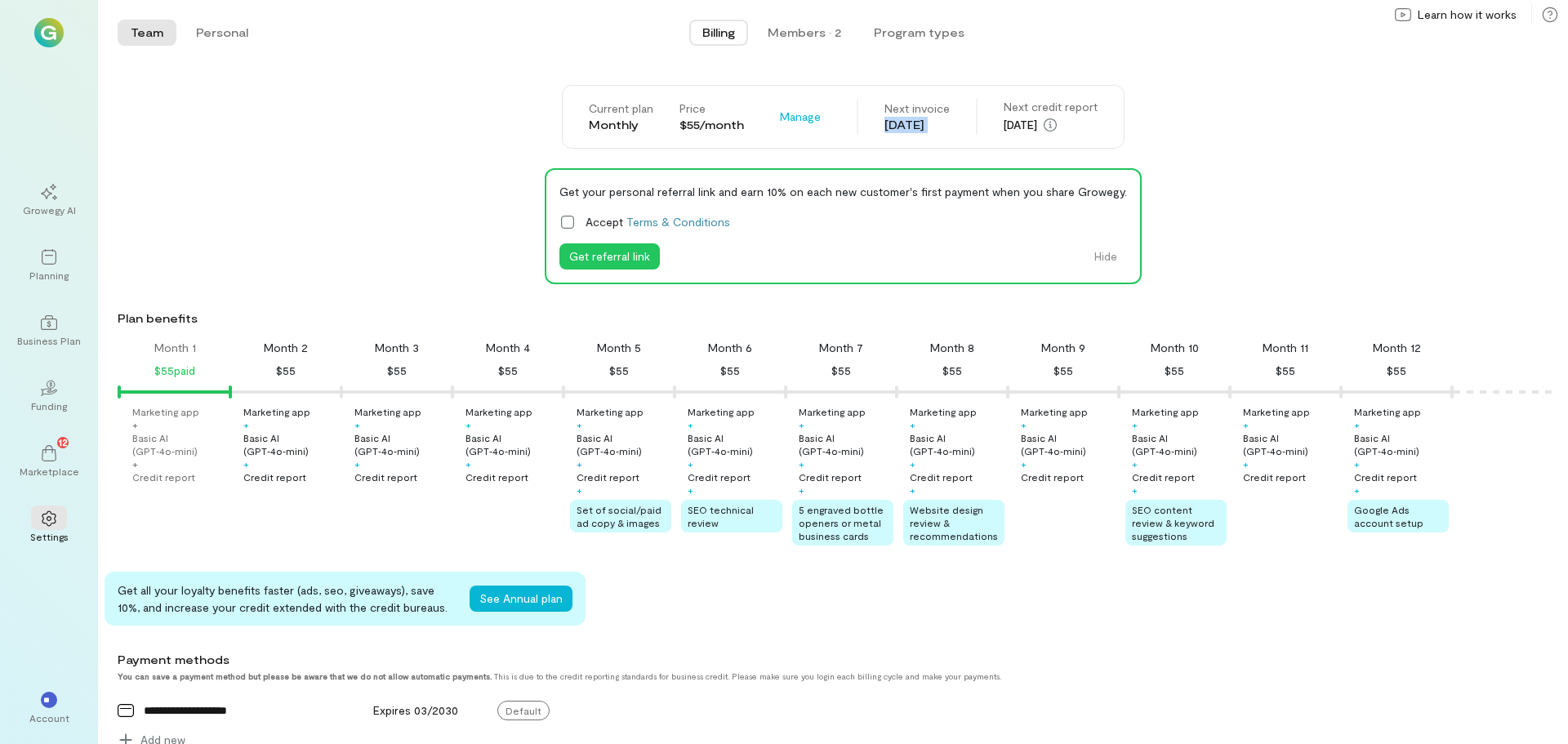
click at [938, 126] on div "[DATE]" at bounding box center [917, 125] width 65 height 16
click at [937, 126] on div "[DATE]" at bounding box center [917, 125] width 65 height 16
